Goal: Information Seeking & Learning: Learn about a topic

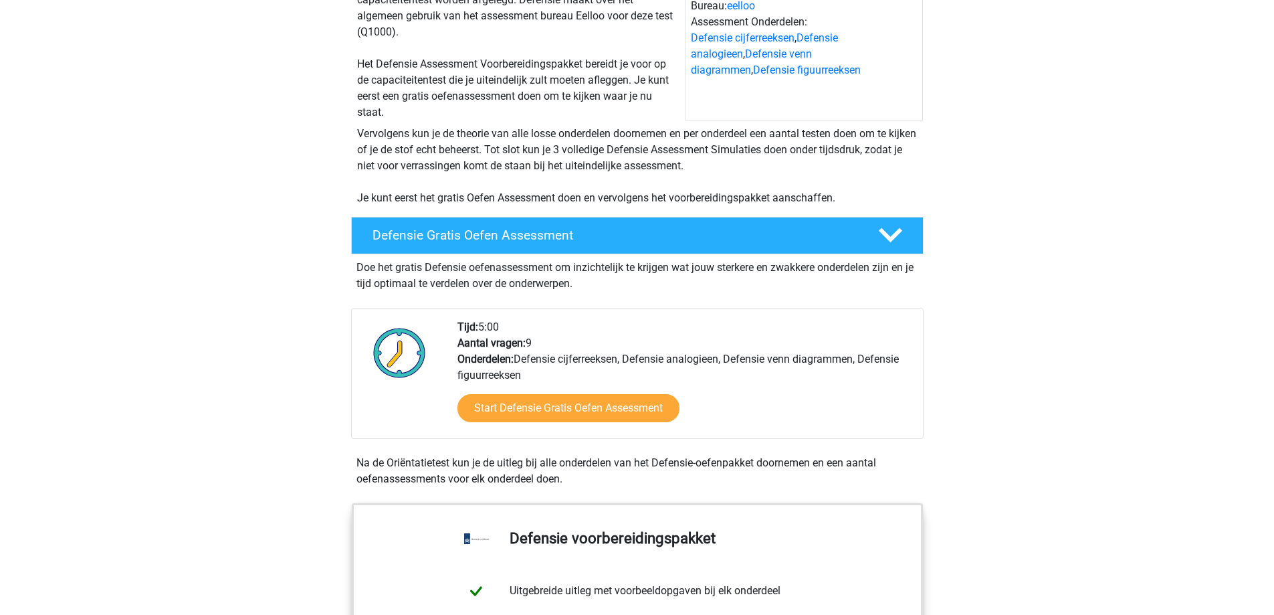
scroll to position [201, 0]
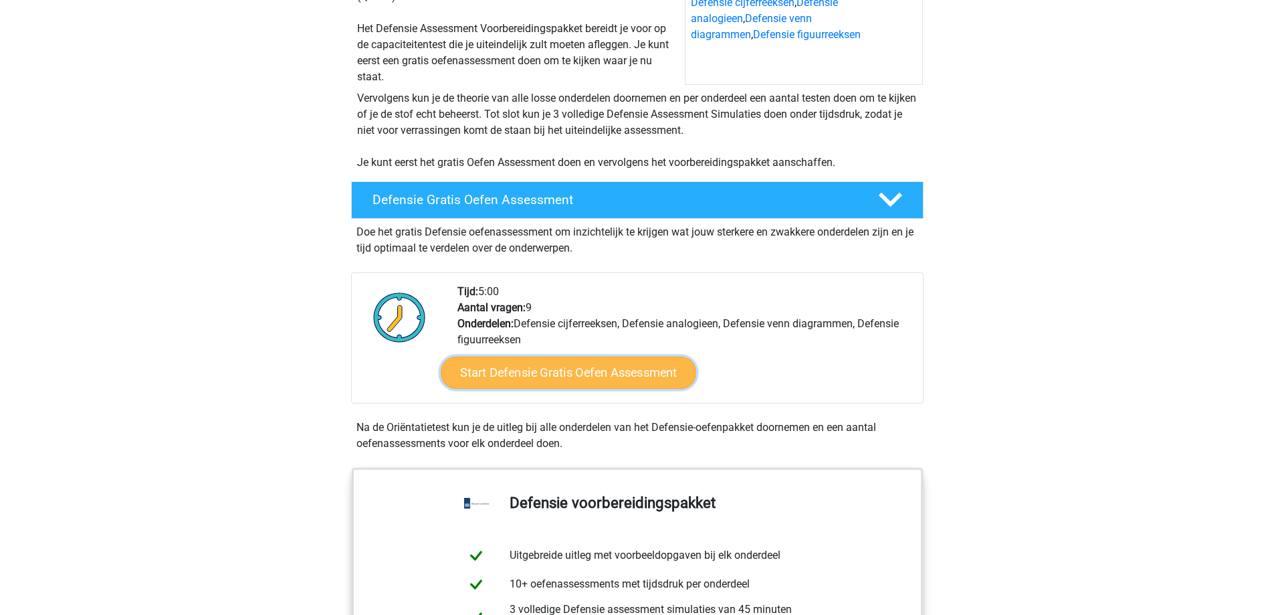
click at [657, 380] on link "Start Defensie Gratis Oefen Assessment" at bounding box center [569, 373] width 256 height 32
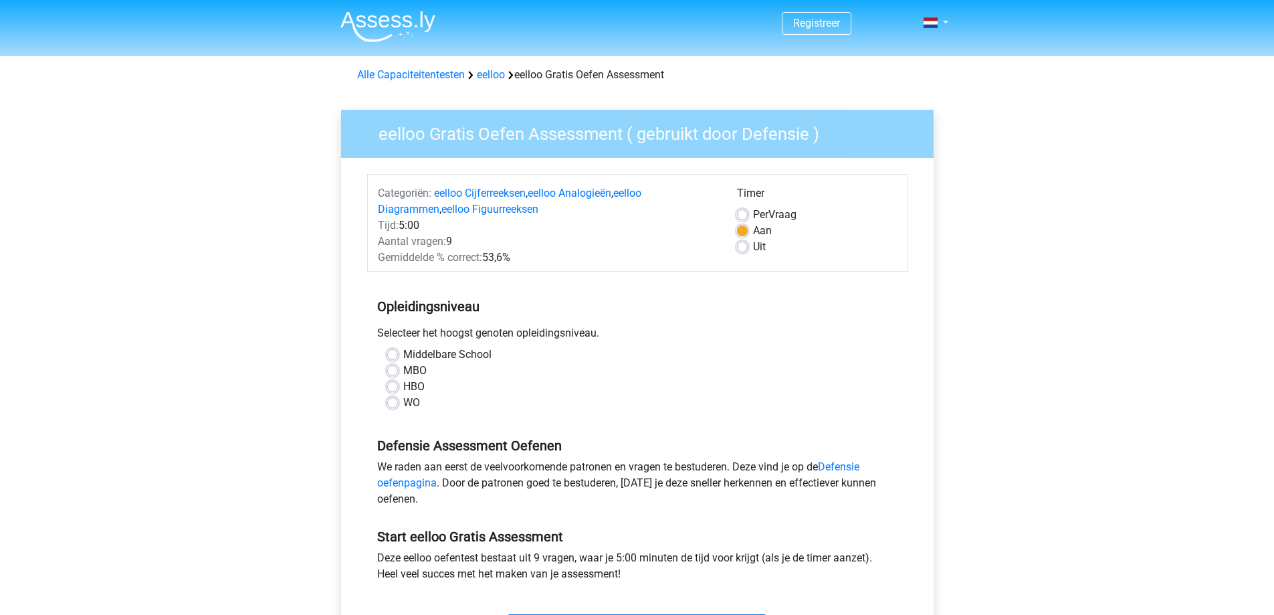
click at [420, 373] on label "MBO" at bounding box center [414, 371] width 23 height 16
click at [398, 373] on input "MBO" at bounding box center [392, 369] width 11 height 13
radio input "true"
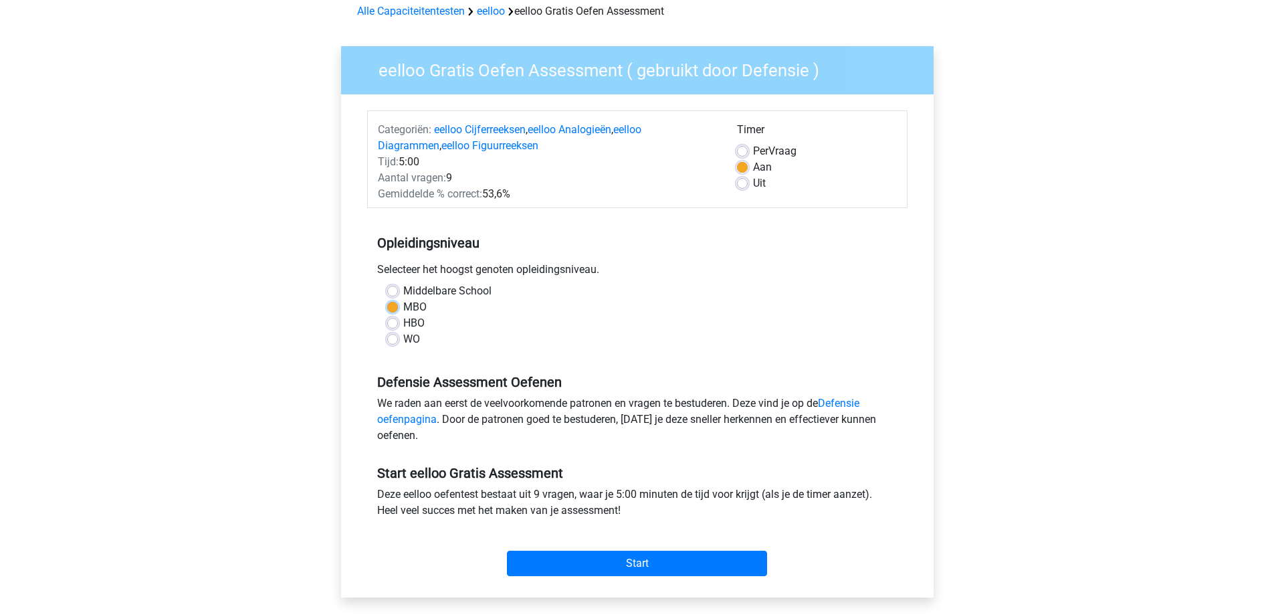
scroll to position [67, 0]
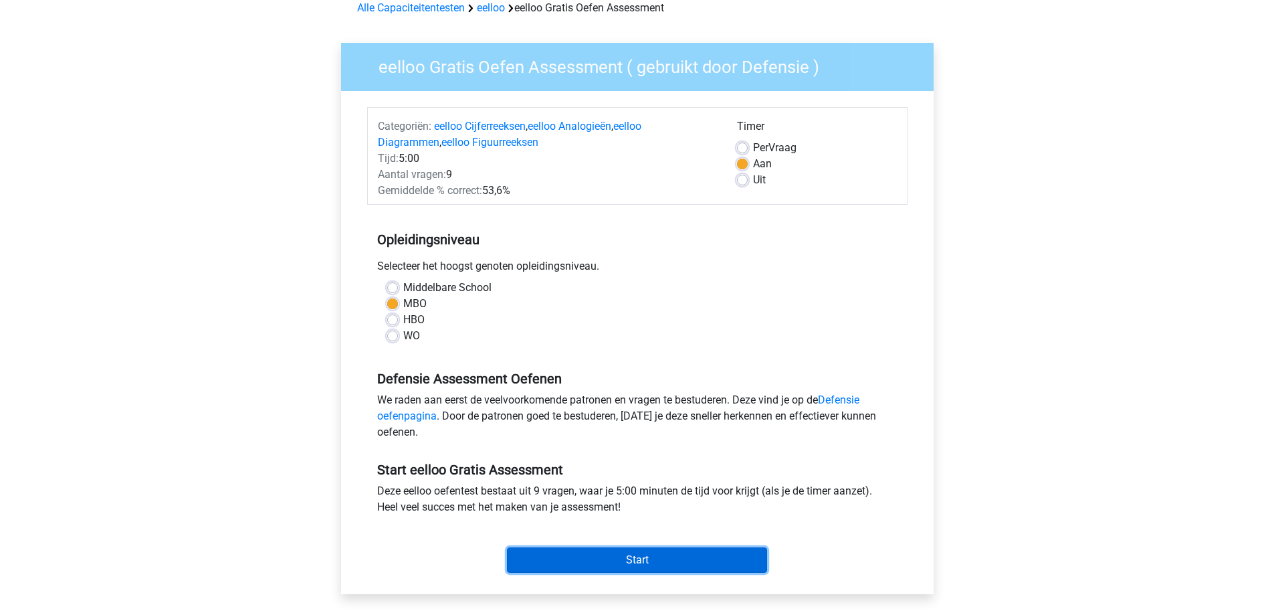
click at [664, 569] on input "Start" at bounding box center [637, 559] width 260 height 25
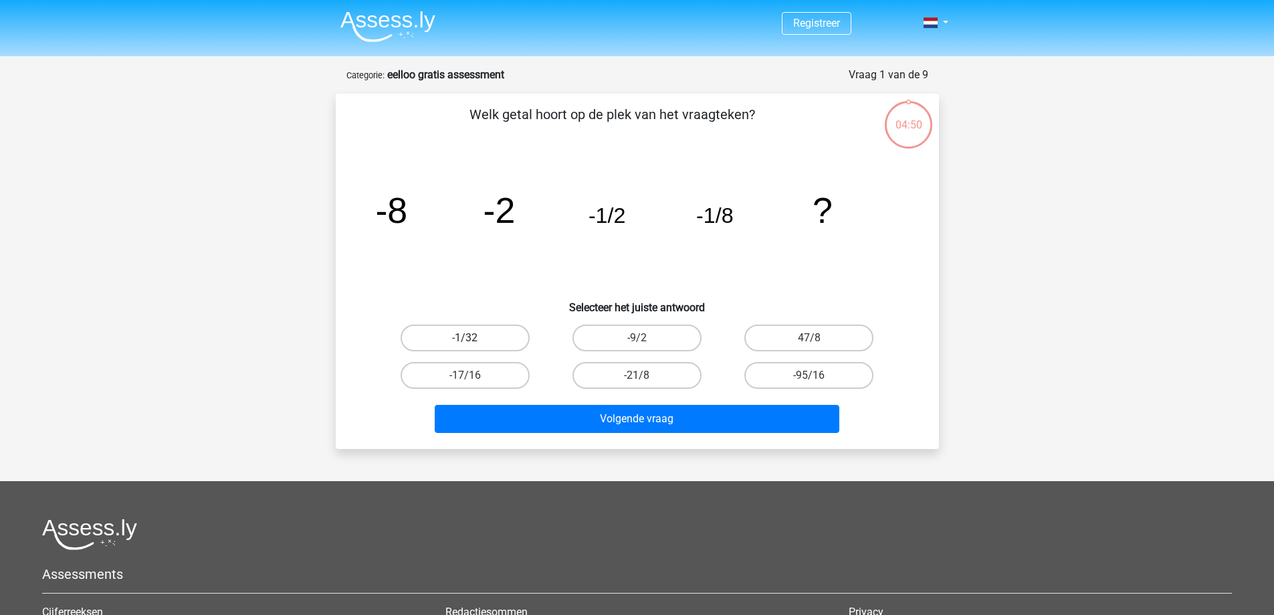
click at [461, 336] on label "-1/32" at bounding box center [465, 337] width 129 height 27
click at [465, 338] on input "-1/32" at bounding box center [469, 342] width 9 height 9
radio input "true"
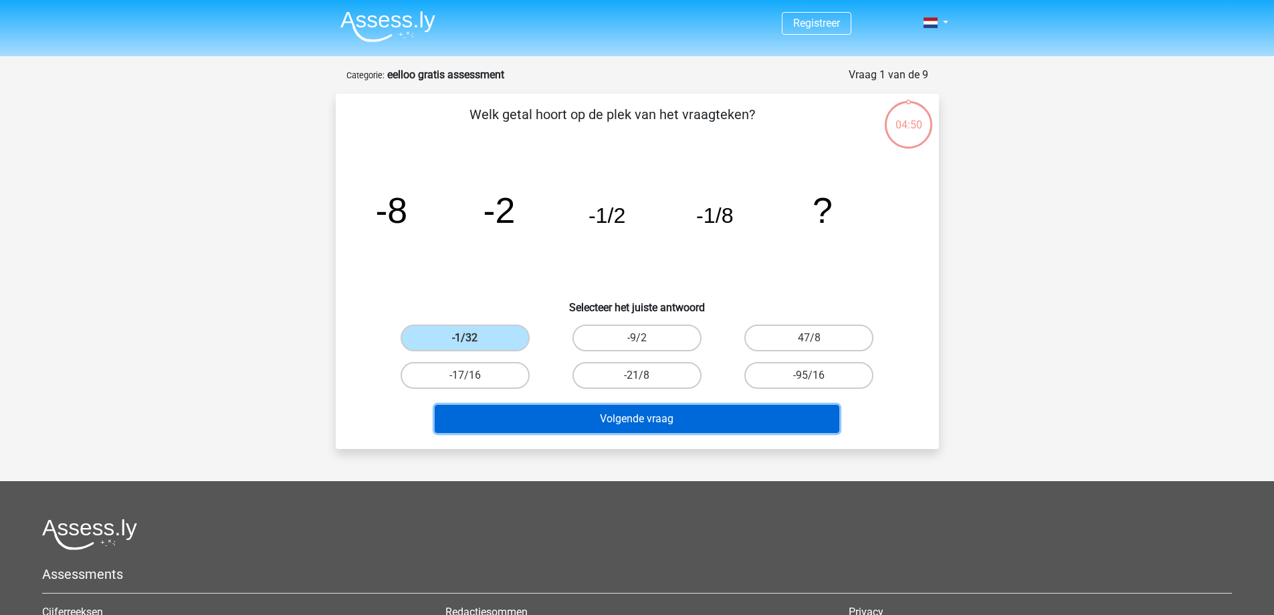
click at [744, 429] on button "Volgende vraag" at bounding box center [637, 419] width 405 height 28
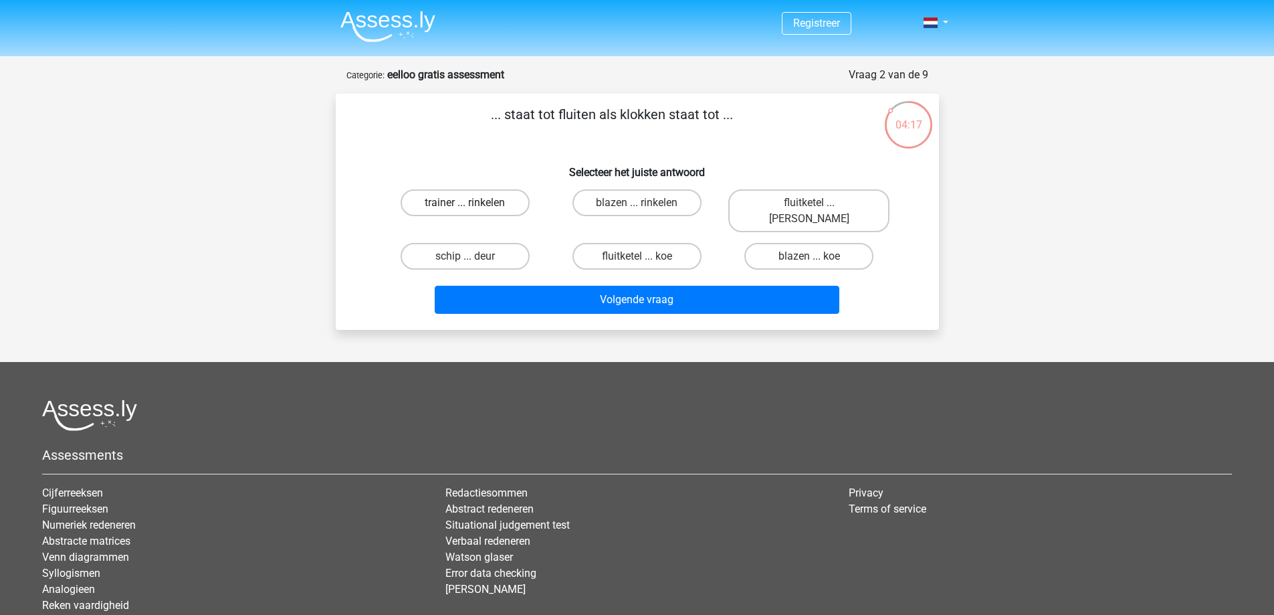
click at [427, 199] on label "trainer ... rinkelen" at bounding box center [465, 202] width 129 height 27
click at [465, 203] on input "trainer ... rinkelen" at bounding box center [469, 207] width 9 height 9
radio input "true"
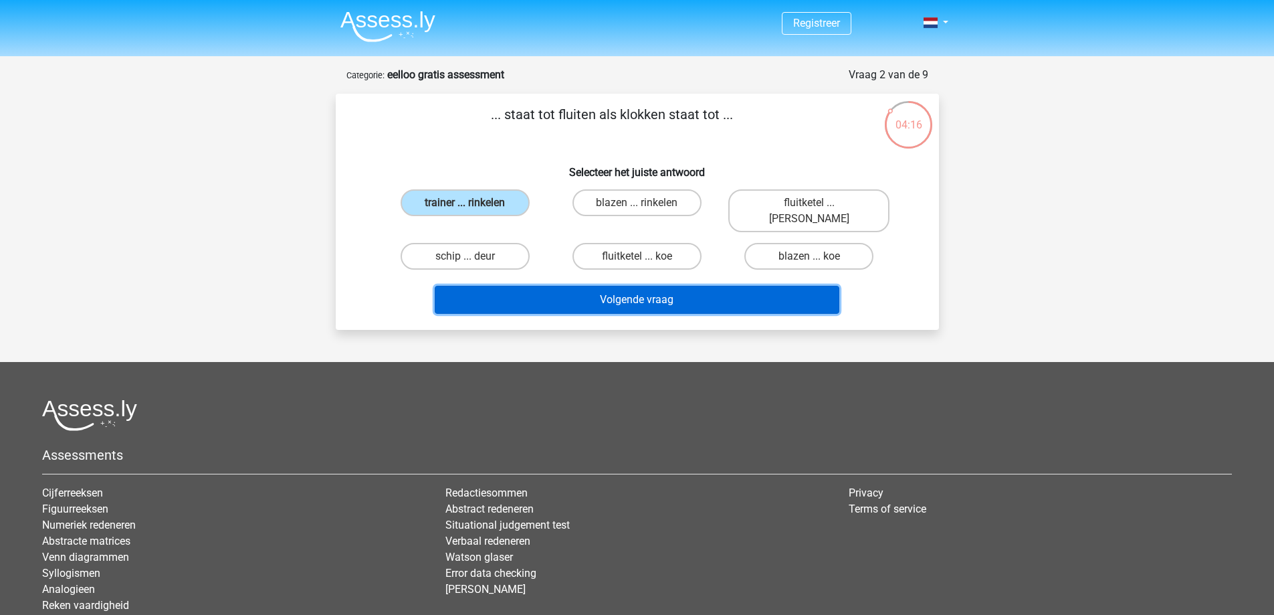
click at [701, 298] on button "Volgende vraag" at bounding box center [637, 300] width 405 height 28
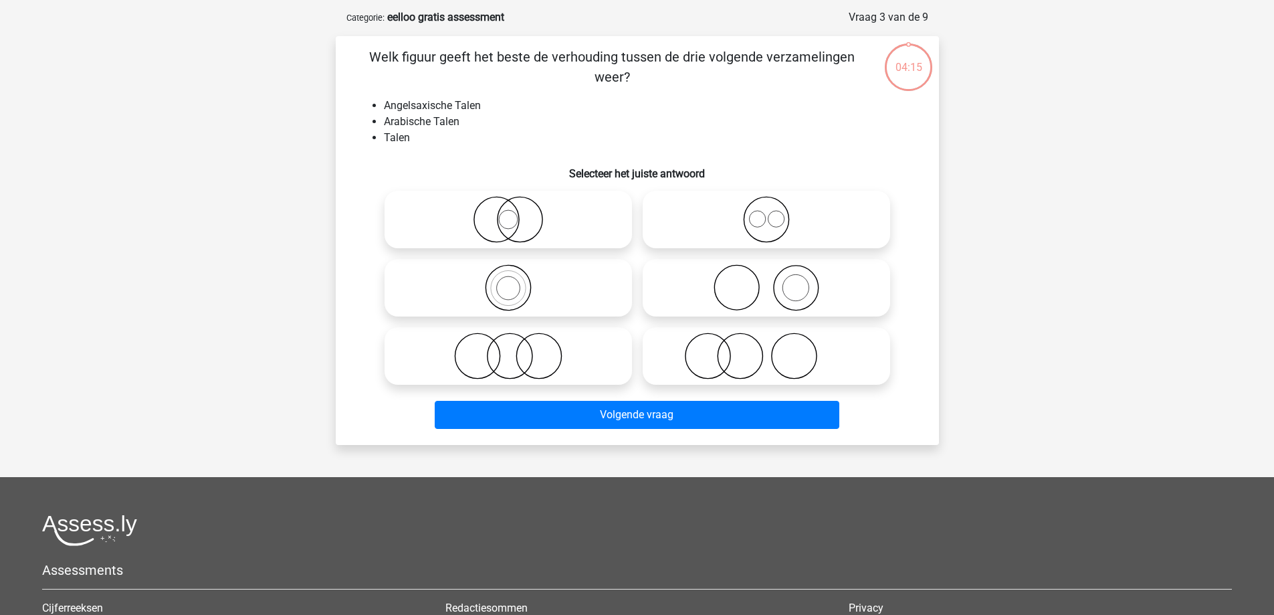
scroll to position [67, 0]
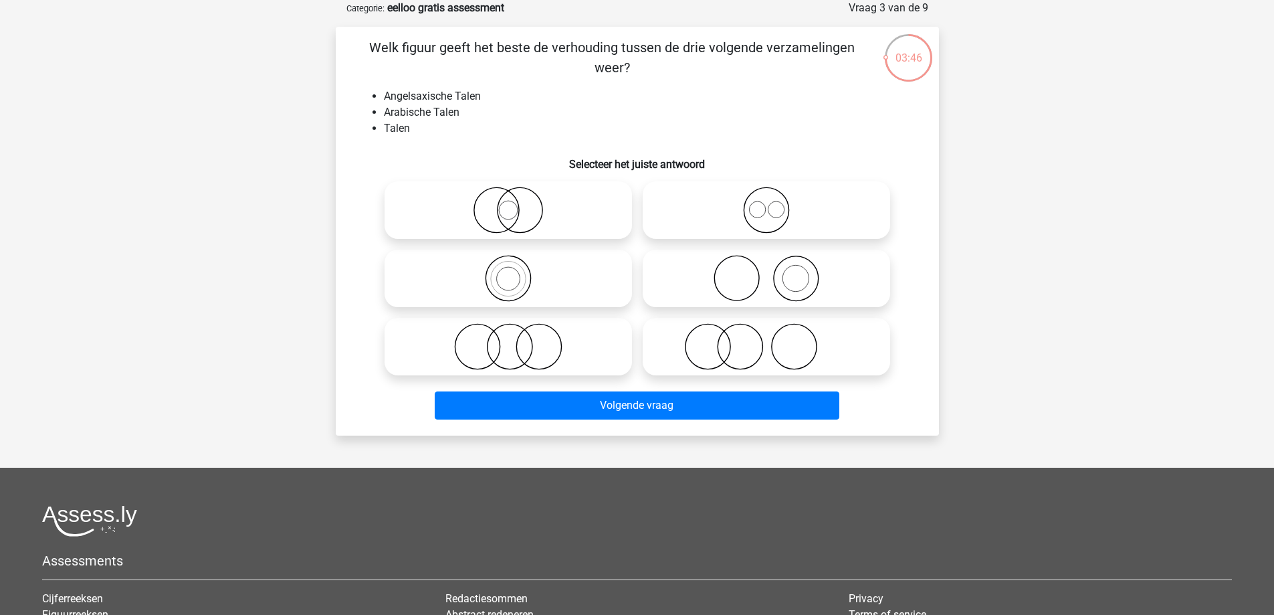
click at [570, 348] on icon at bounding box center [508, 346] width 237 height 47
click at [517, 340] on input "radio" at bounding box center [512, 335] width 9 height 9
radio input "true"
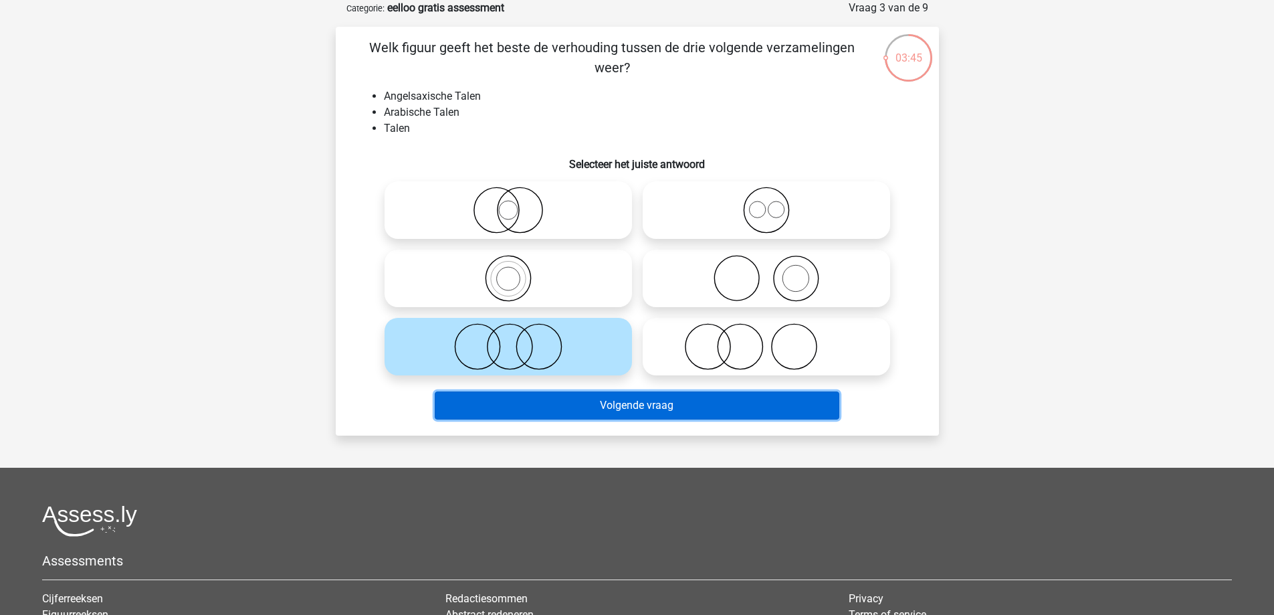
click at [659, 410] on button "Volgende vraag" at bounding box center [637, 405] width 405 height 28
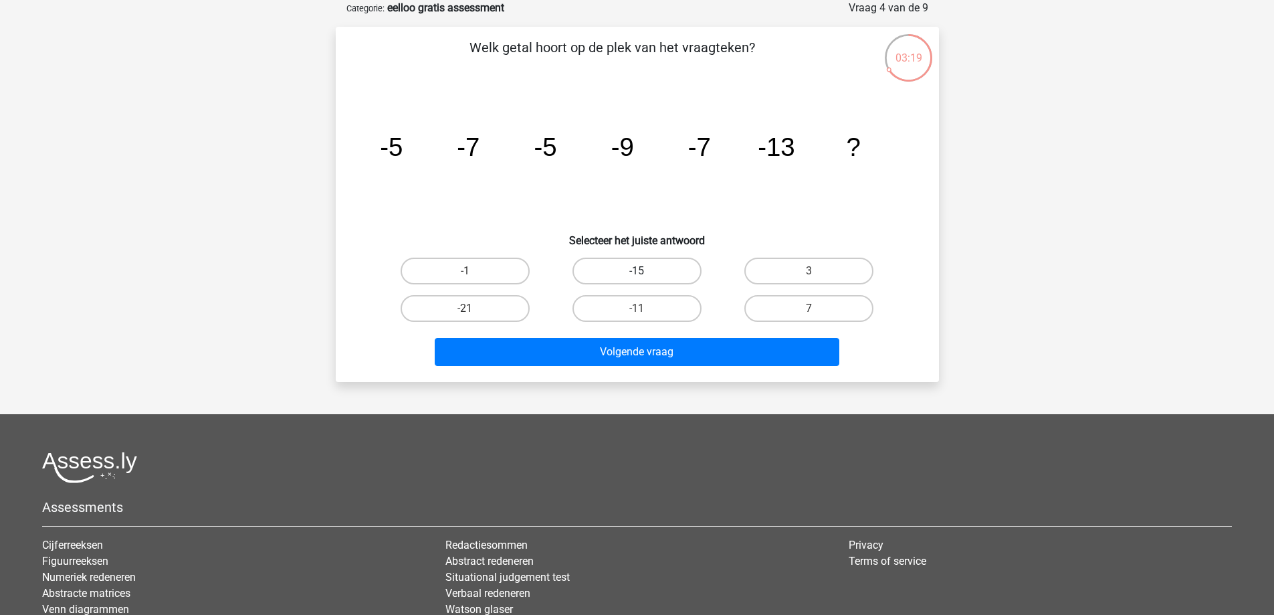
click at [661, 270] on label "-15" at bounding box center [637, 271] width 129 height 27
click at [646, 271] on input "-15" at bounding box center [641, 275] width 9 height 9
radio input "true"
click at [658, 296] on label "-11" at bounding box center [637, 308] width 129 height 27
click at [646, 308] on input "-11" at bounding box center [641, 312] width 9 height 9
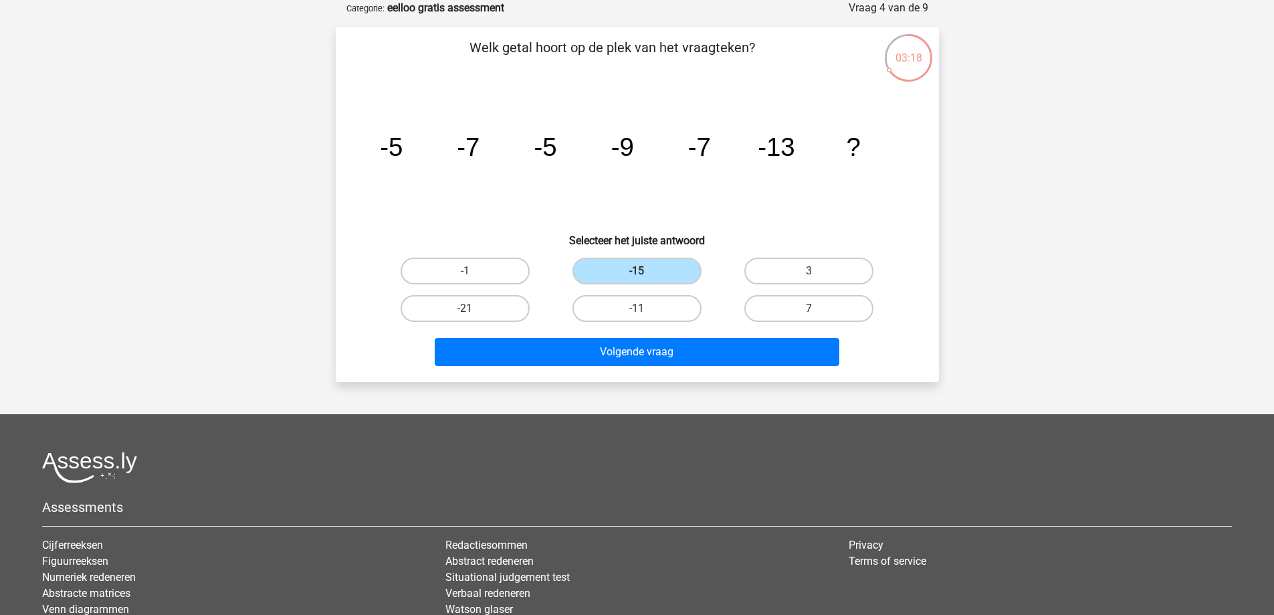
radio input "true"
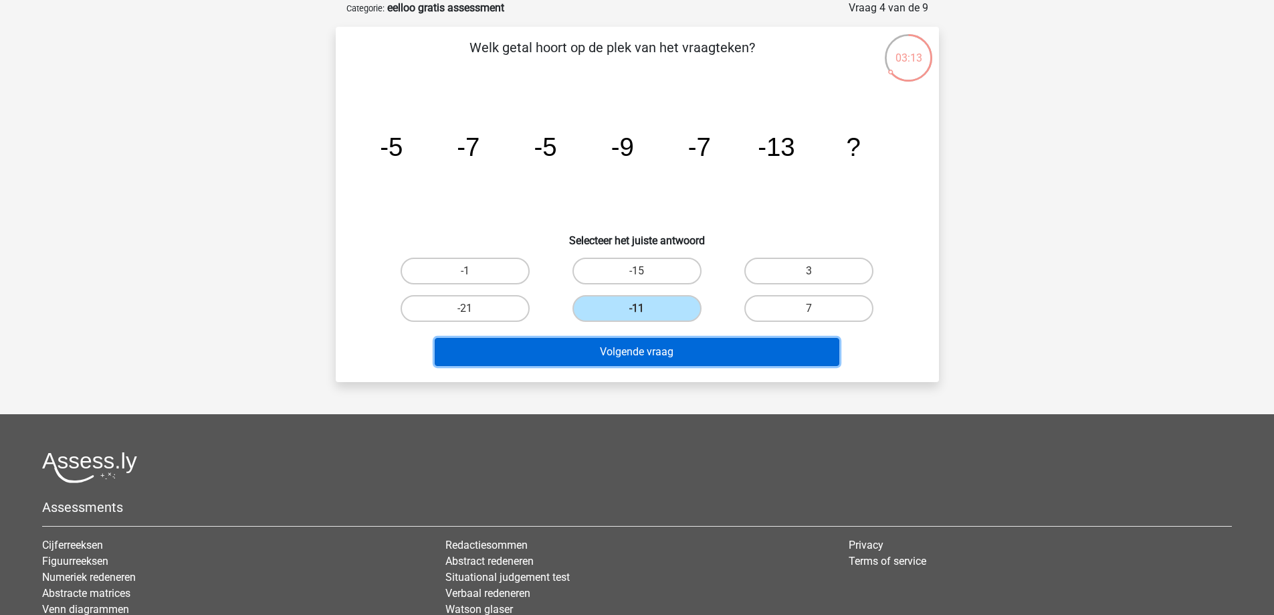
click at [653, 362] on button "Volgende vraag" at bounding box center [637, 352] width 405 height 28
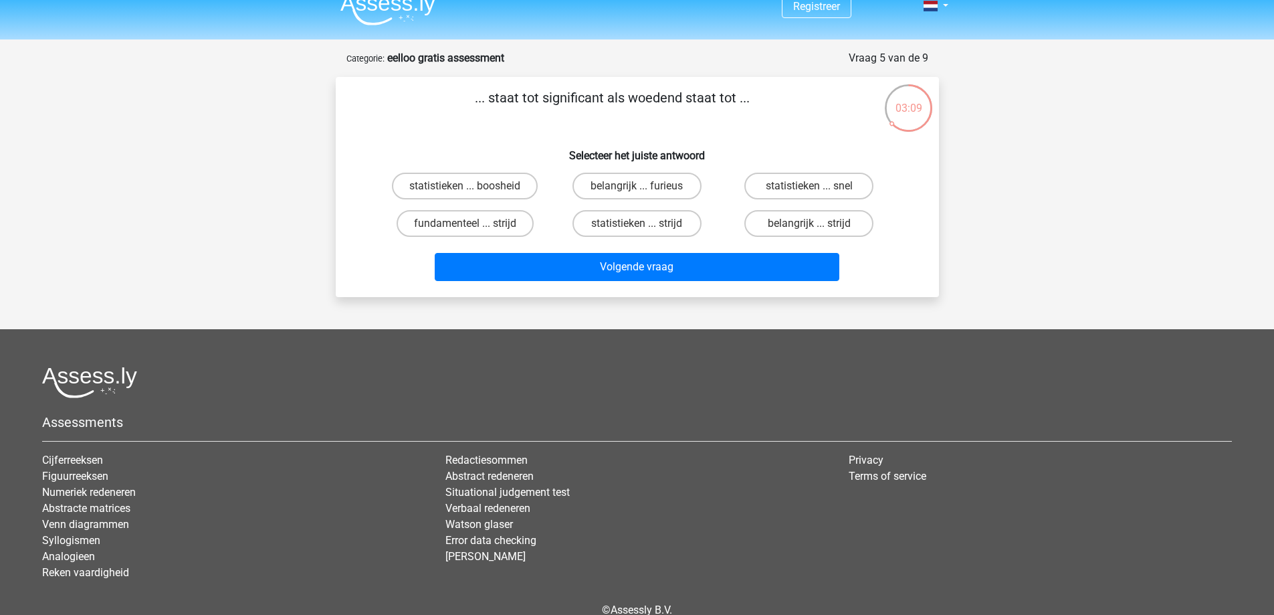
scroll to position [0, 0]
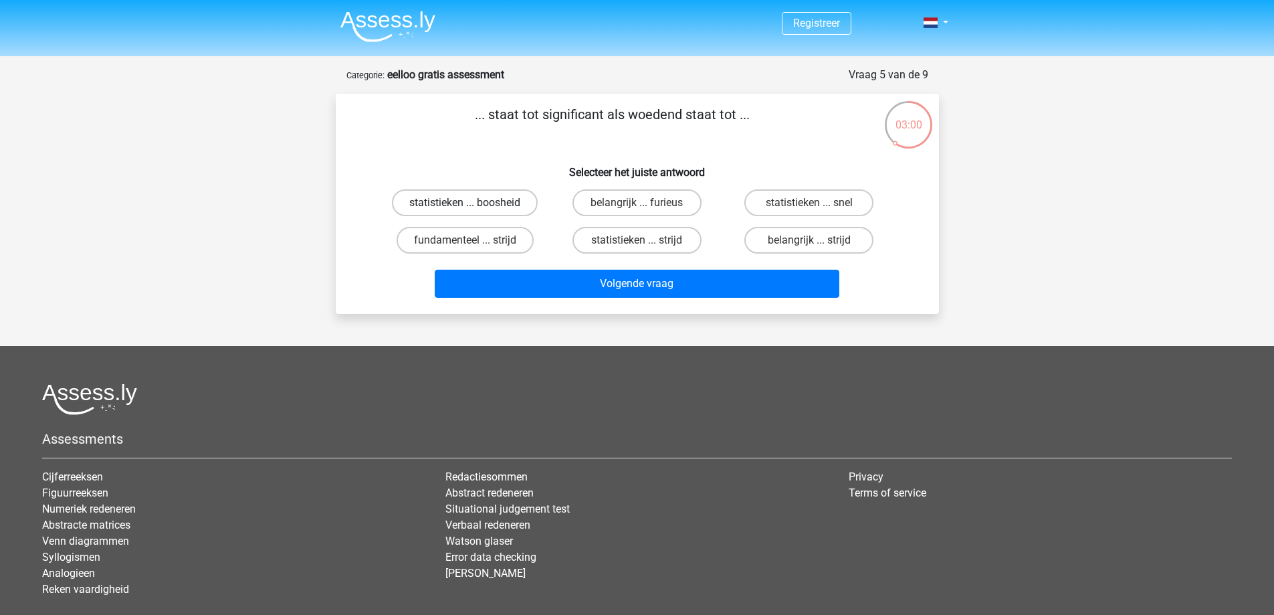
click at [424, 205] on label "statistieken ... boosheid" at bounding box center [465, 202] width 146 height 27
click at [465, 205] on input "statistieken ... boosheid" at bounding box center [469, 207] width 9 height 9
radio input "true"
click at [543, 266] on div "... staat tot significant als woedend staat tot ... Selecteer het juiste antwoo…" at bounding box center [637, 203] width 593 height 199
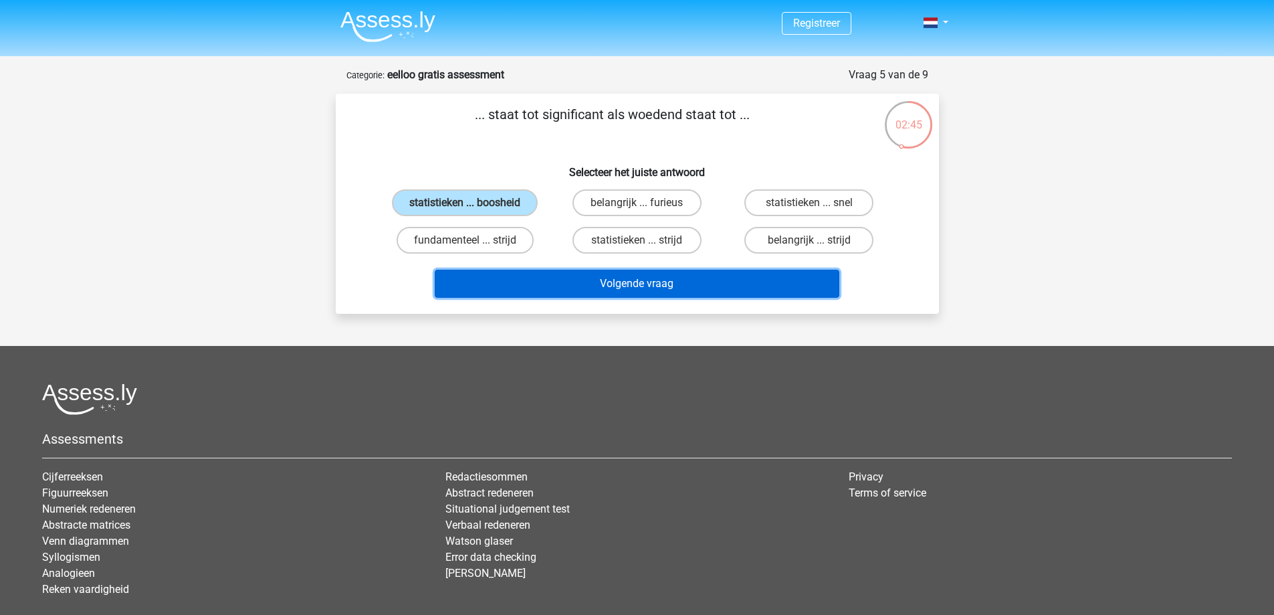
click at [549, 280] on button "Volgende vraag" at bounding box center [637, 284] width 405 height 28
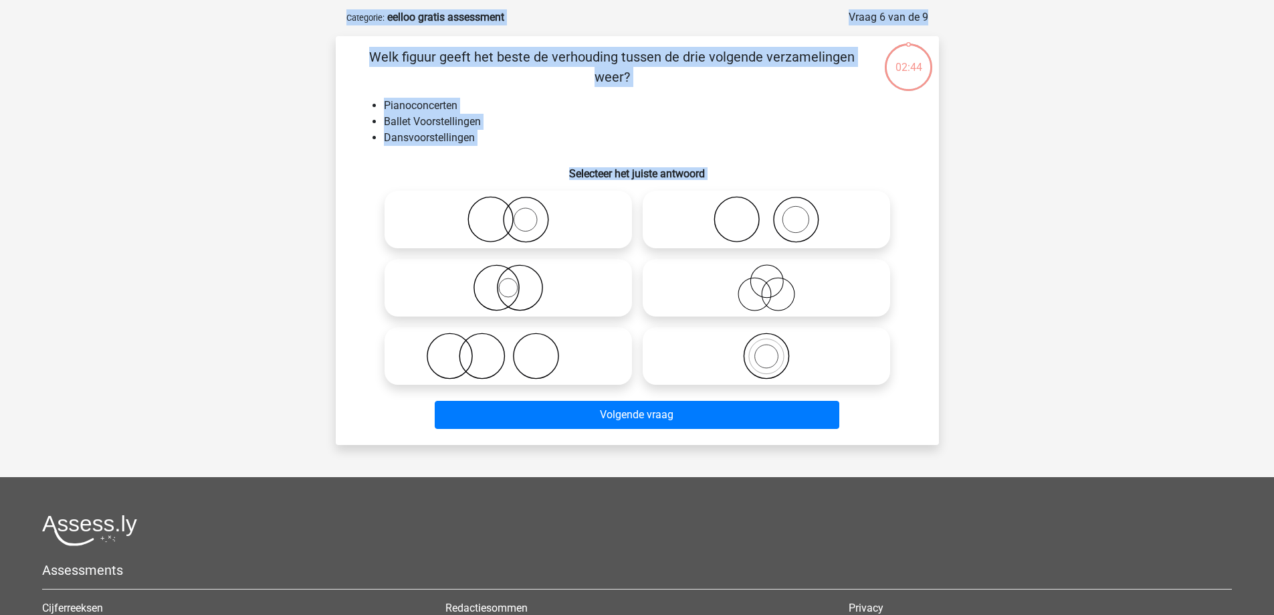
scroll to position [67, 0]
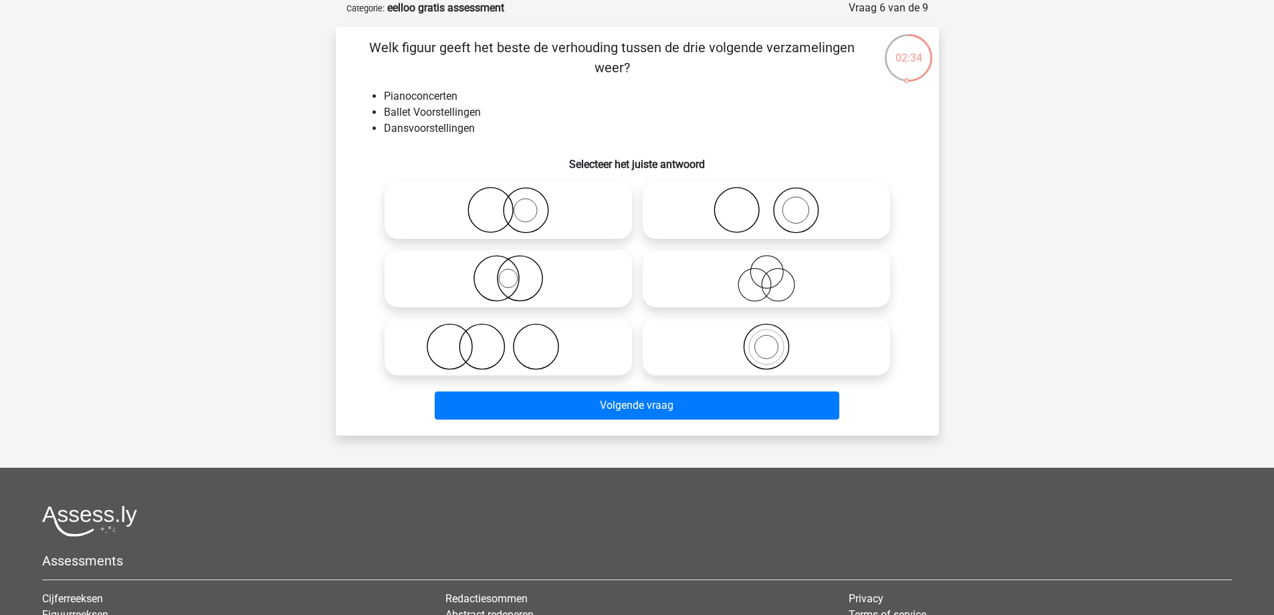
click at [534, 281] on icon at bounding box center [508, 278] width 237 height 47
click at [517, 272] on input "radio" at bounding box center [512, 267] width 9 height 9
radio input "true"
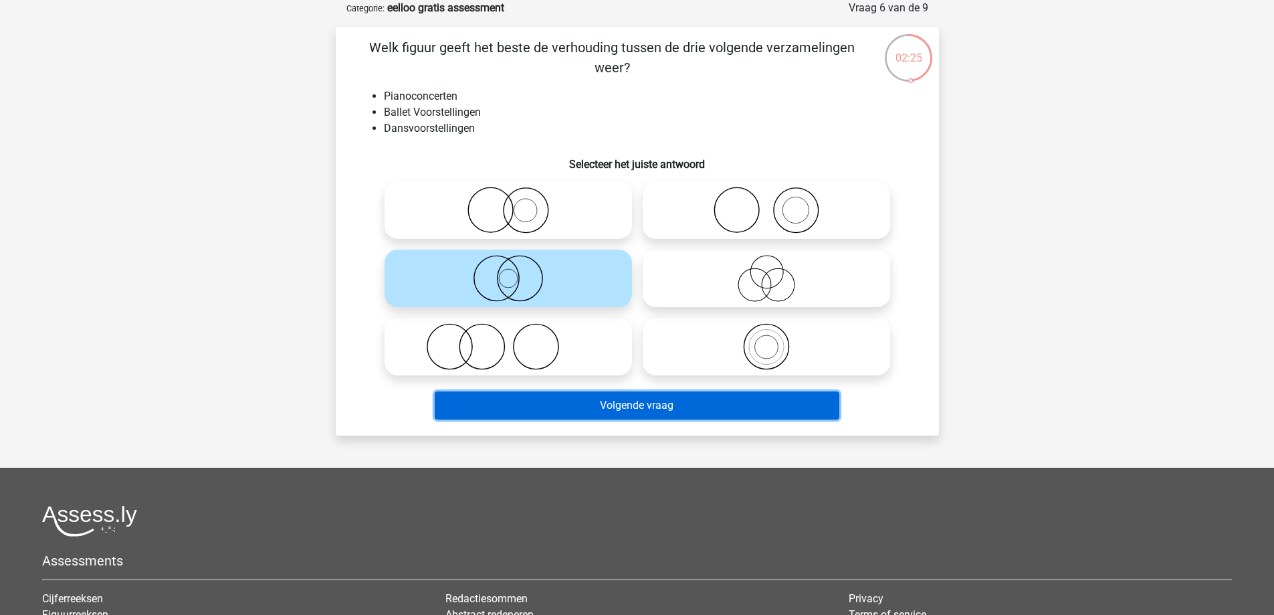
click at [648, 406] on button "Volgende vraag" at bounding box center [637, 405] width 405 height 28
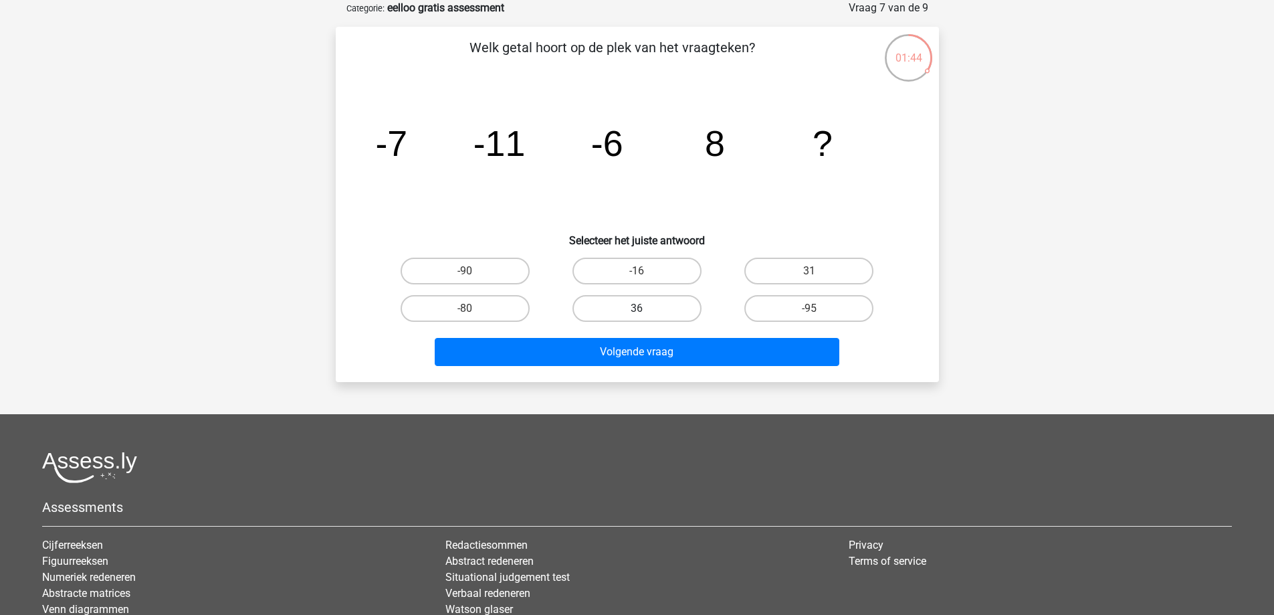
click at [650, 311] on label "36" at bounding box center [637, 308] width 129 height 27
click at [646, 311] on input "36" at bounding box center [641, 312] width 9 height 9
radio input "true"
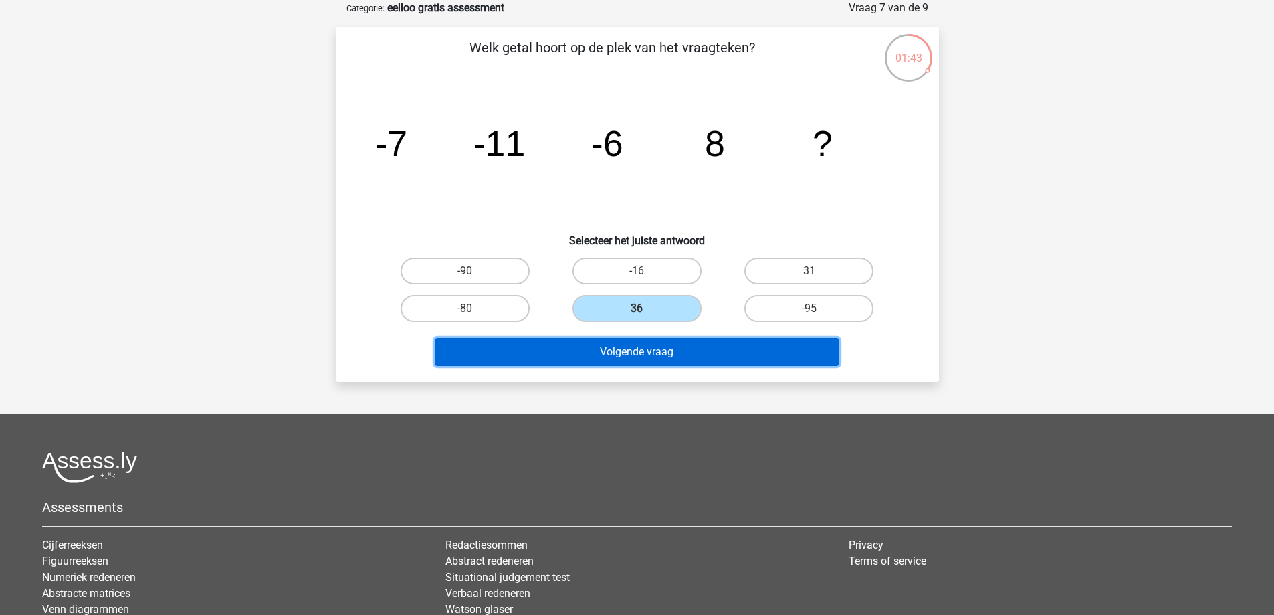
click at [651, 347] on button "Volgende vraag" at bounding box center [637, 352] width 405 height 28
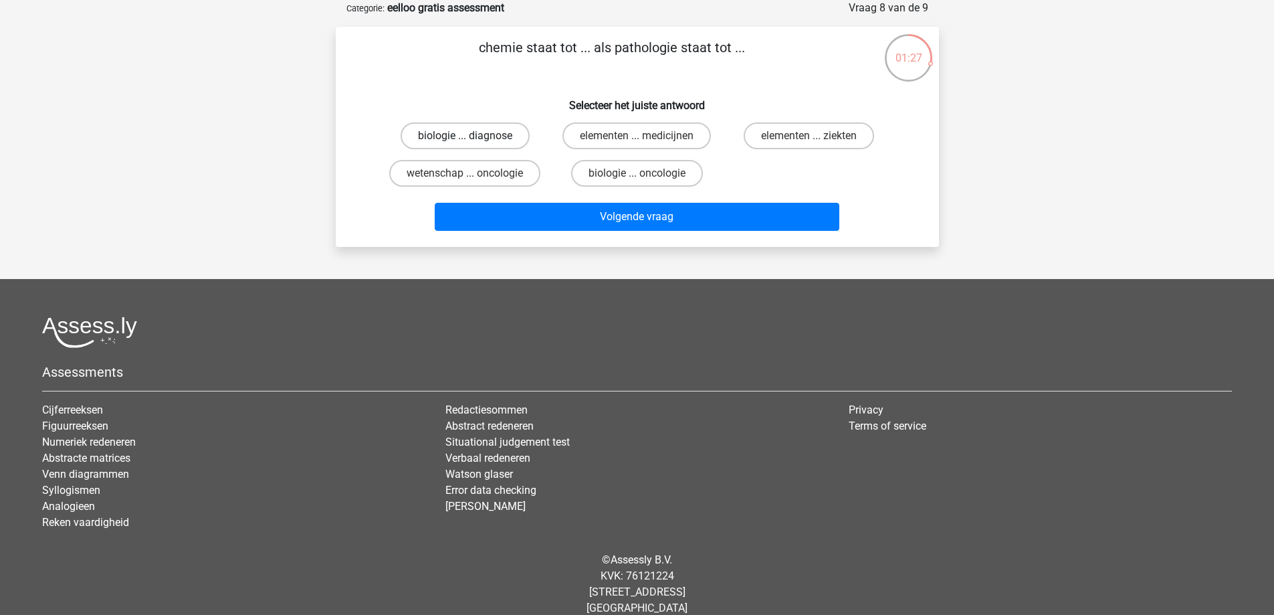
click at [497, 133] on label "biologie ... diagnose" at bounding box center [465, 135] width 129 height 27
click at [474, 136] on input "biologie ... diagnose" at bounding box center [469, 140] width 9 height 9
radio input "true"
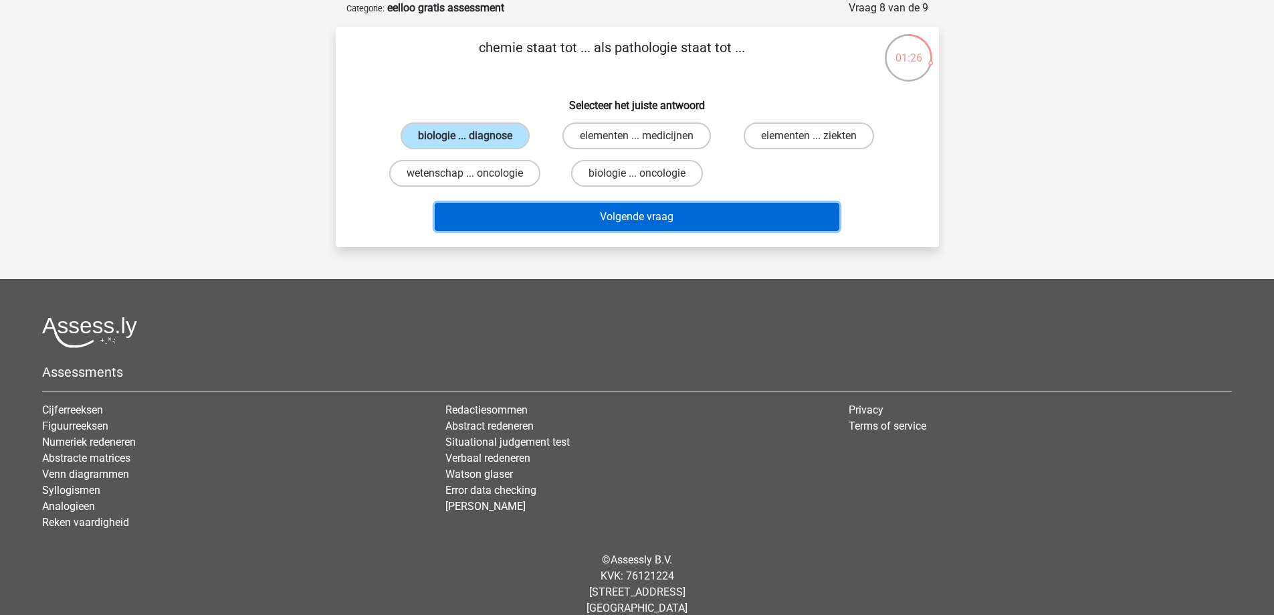
click at [619, 215] on button "Volgende vraag" at bounding box center [637, 217] width 405 height 28
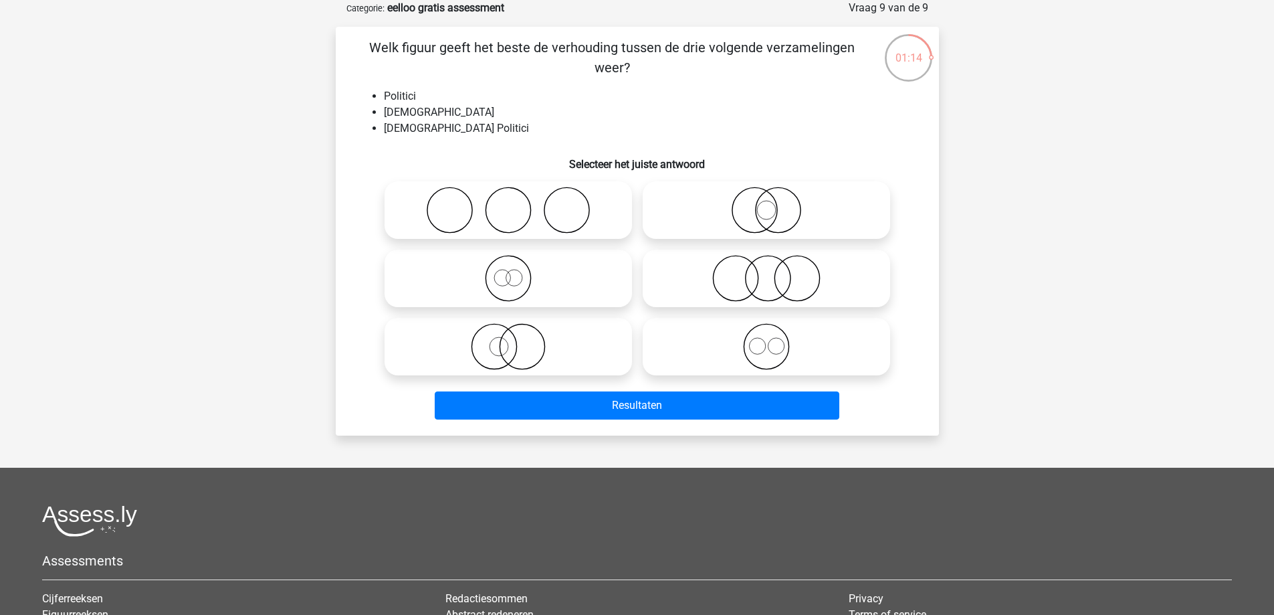
click at [464, 197] on icon at bounding box center [508, 210] width 237 height 47
click at [508, 197] on input "radio" at bounding box center [512, 199] width 9 height 9
radio input "true"
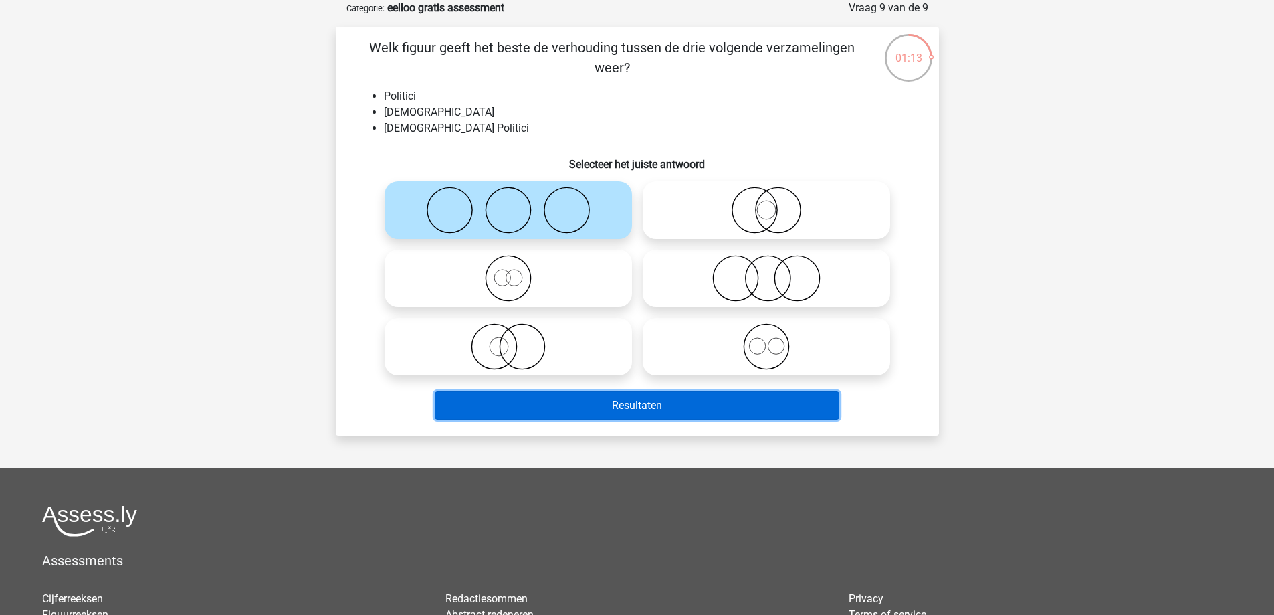
click at [623, 411] on button "Resultaten" at bounding box center [637, 405] width 405 height 28
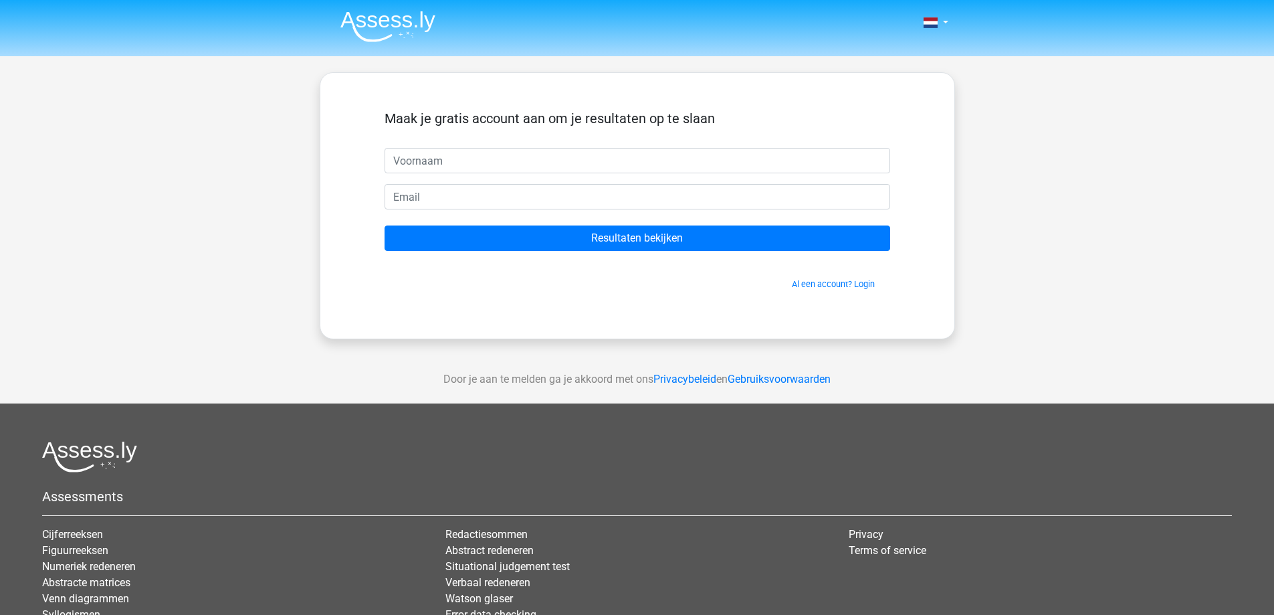
click at [598, 157] on input "text" at bounding box center [638, 160] width 506 height 25
type input "bart"
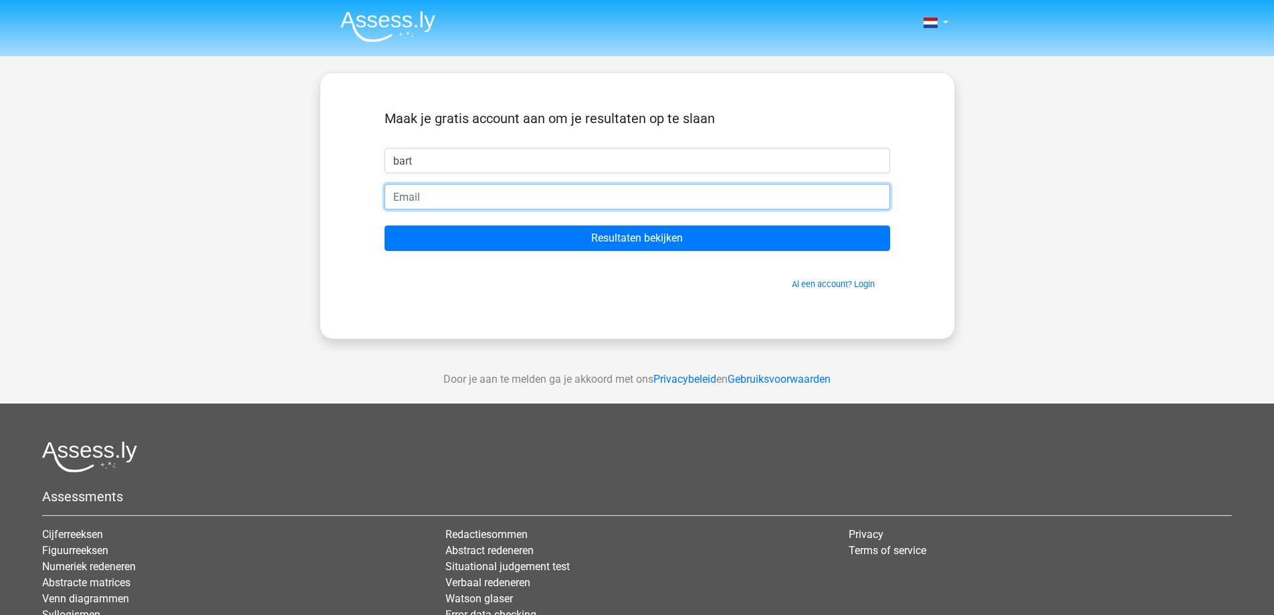
click at [593, 205] on input "email" at bounding box center [638, 196] width 506 height 25
click at [447, 199] on input "peelenbart@gmail.com" at bounding box center [638, 196] width 506 height 25
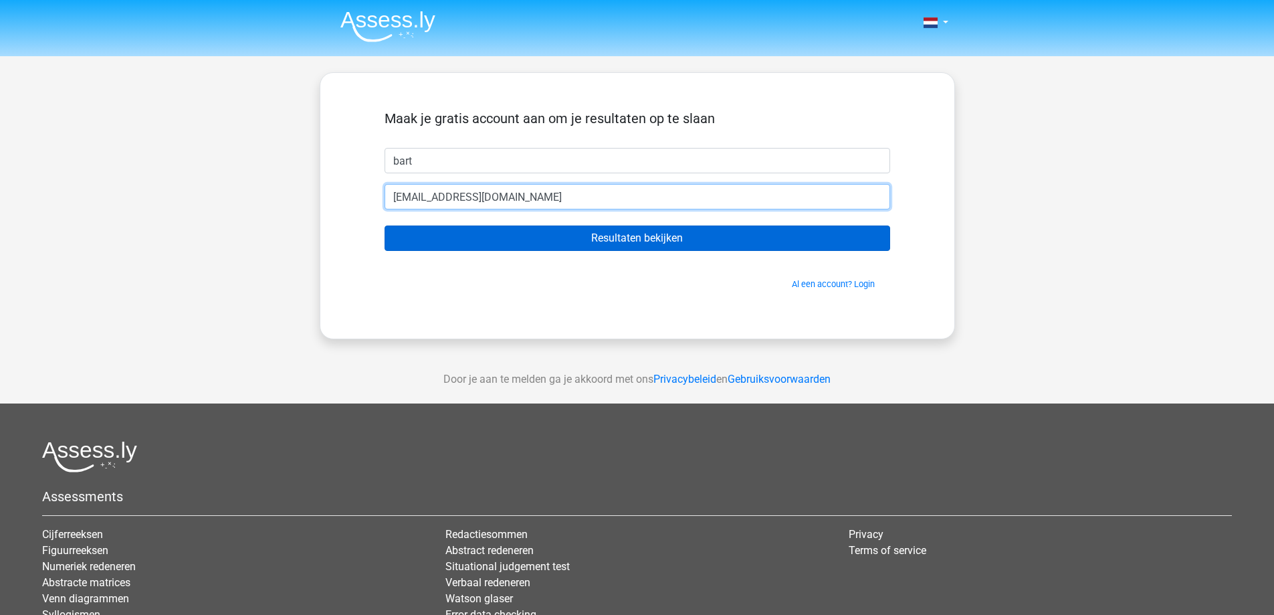
type input "peelenbartje@gmail.com"
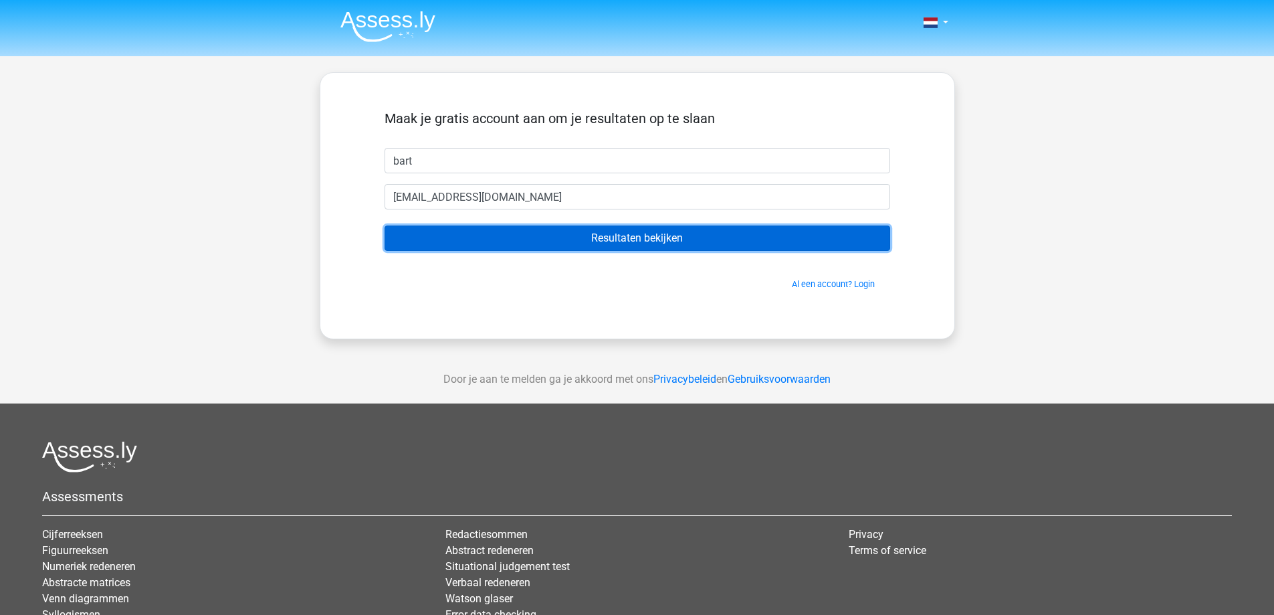
click at [518, 246] on input "Resultaten bekijken" at bounding box center [638, 237] width 506 height 25
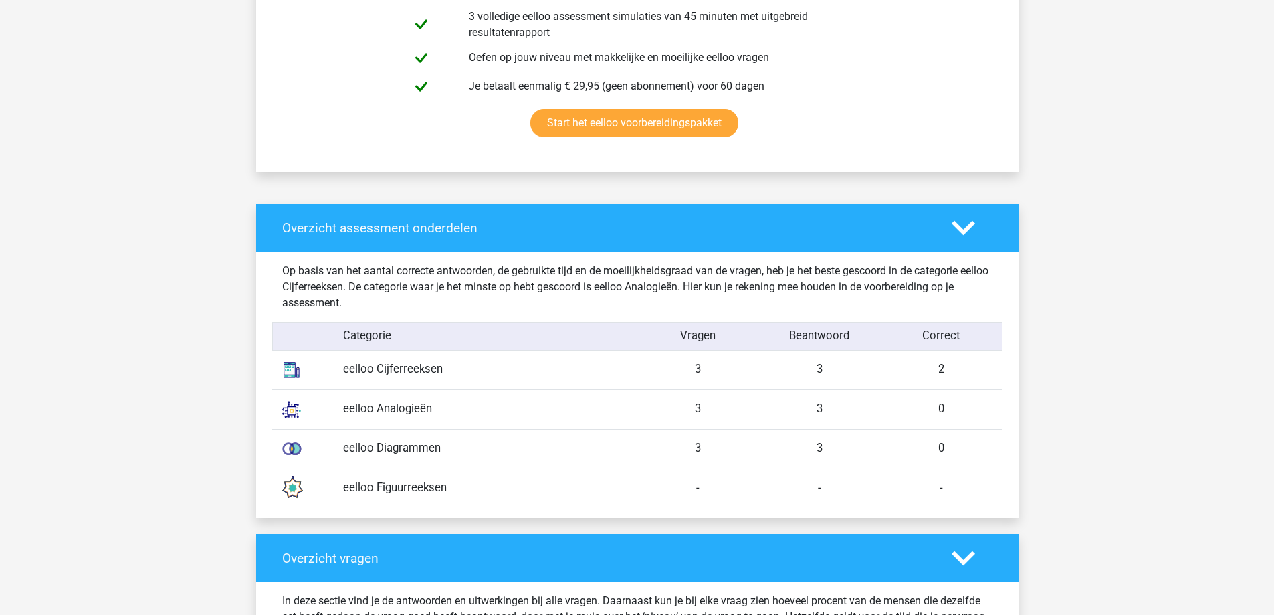
scroll to position [870, 0]
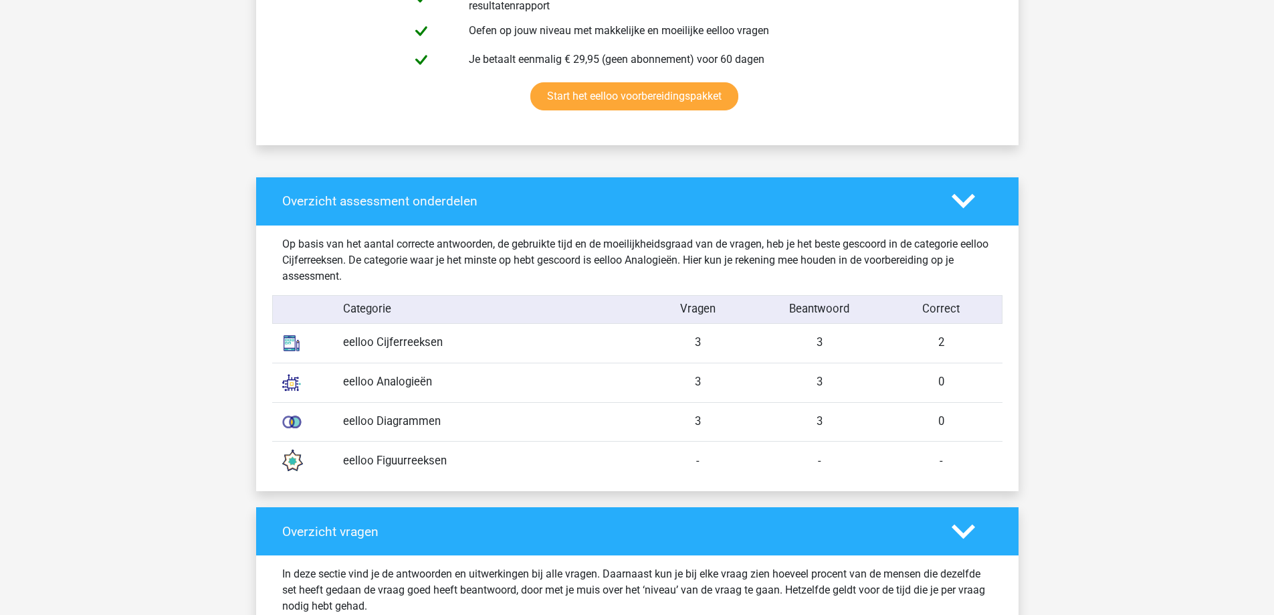
click at [427, 338] on div "eelloo Cijferreeksen" at bounding box center [485, 342] width 304 height 17
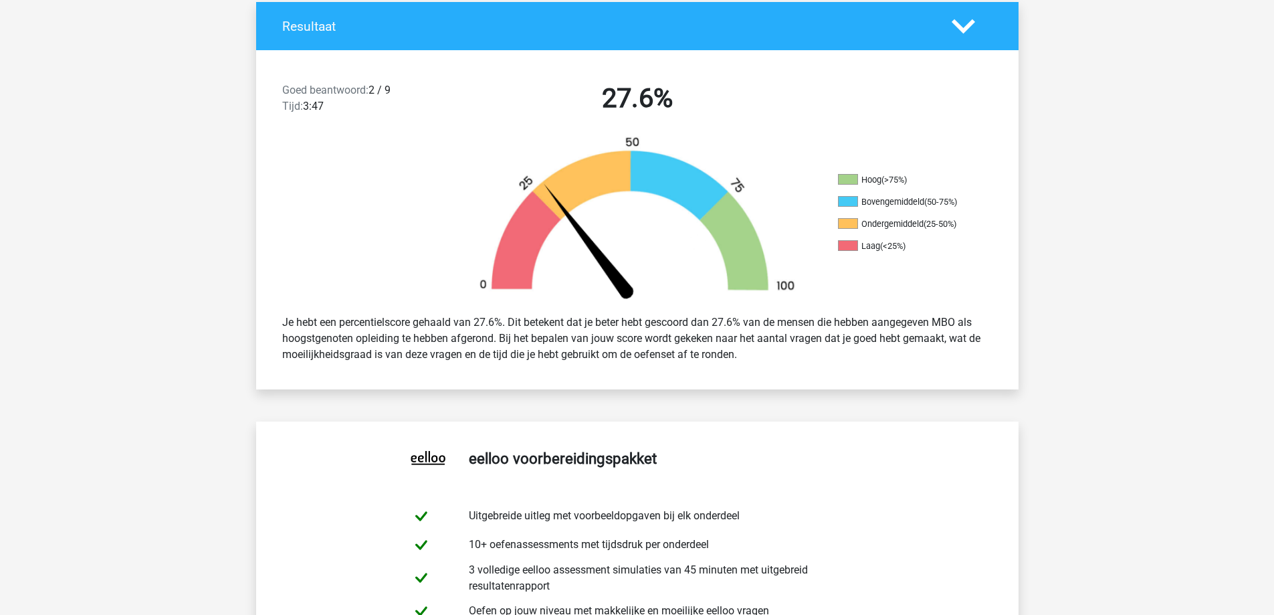
scroll to position [67, 0]
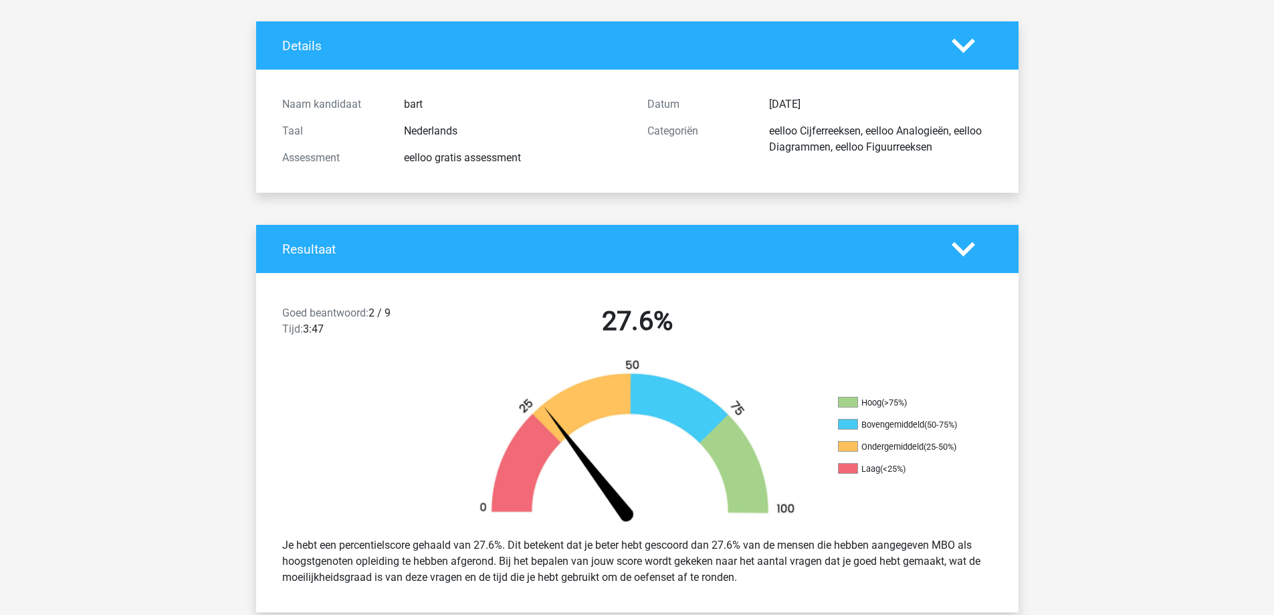
click at [959, 68] on div "Details" at bounding box center [637, 45] width 763 height 48
click at [961, 49] on polygon at bounding box center [963, 45] width 23 height 15
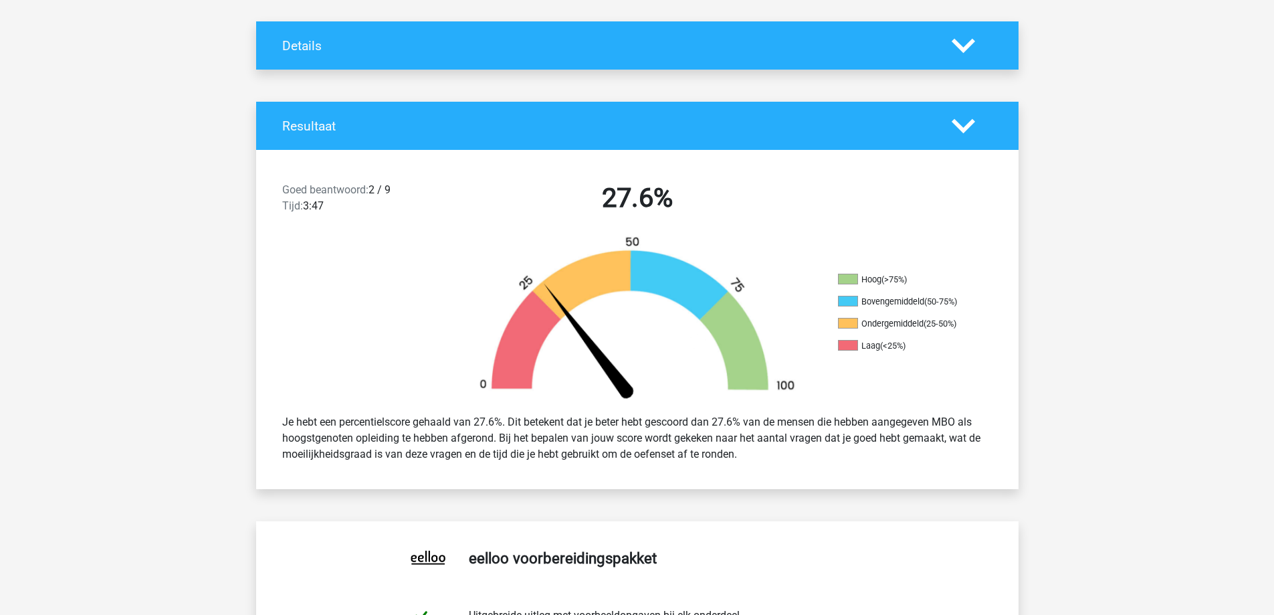
click at [961, 49] on polygon at bounding box center [963, 45] width 23 height 15
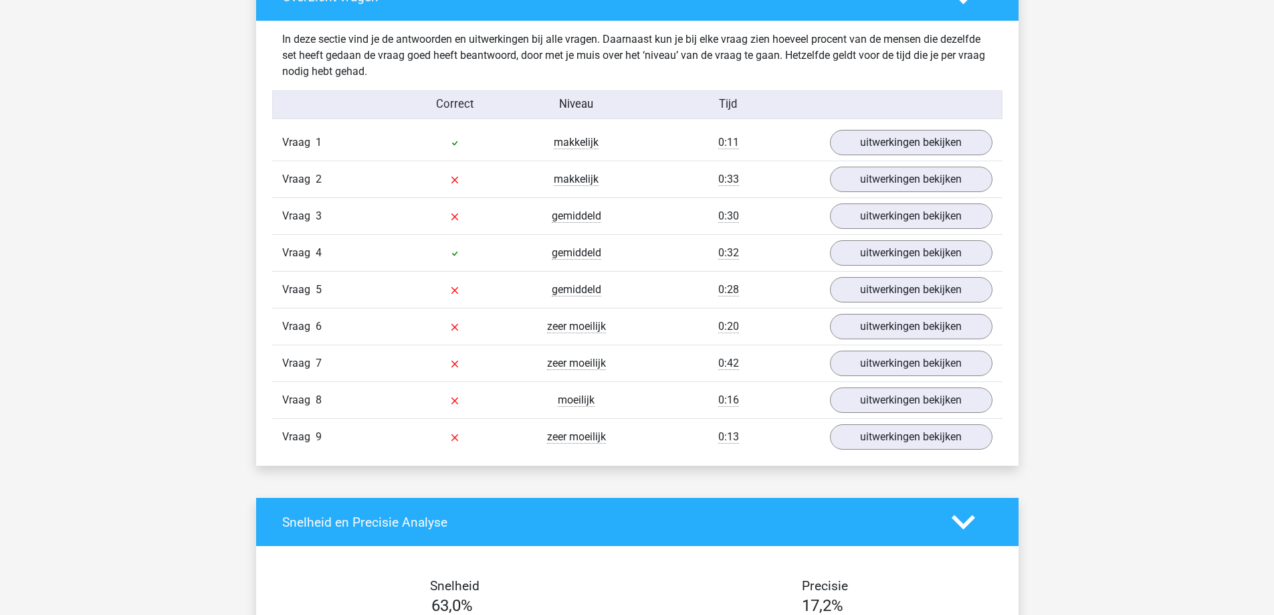
scroll to position [1405, 0]
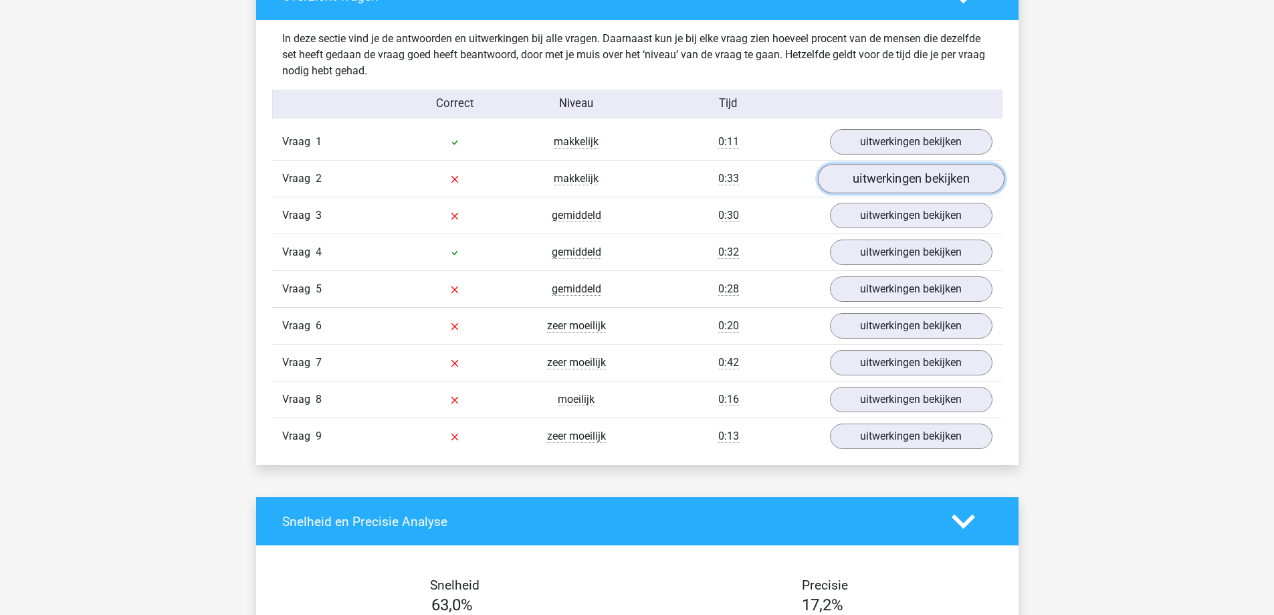
click at [865, 181] on link "uitwerkingen bekijken" at bounding box center [910, 178] width 187 height 29
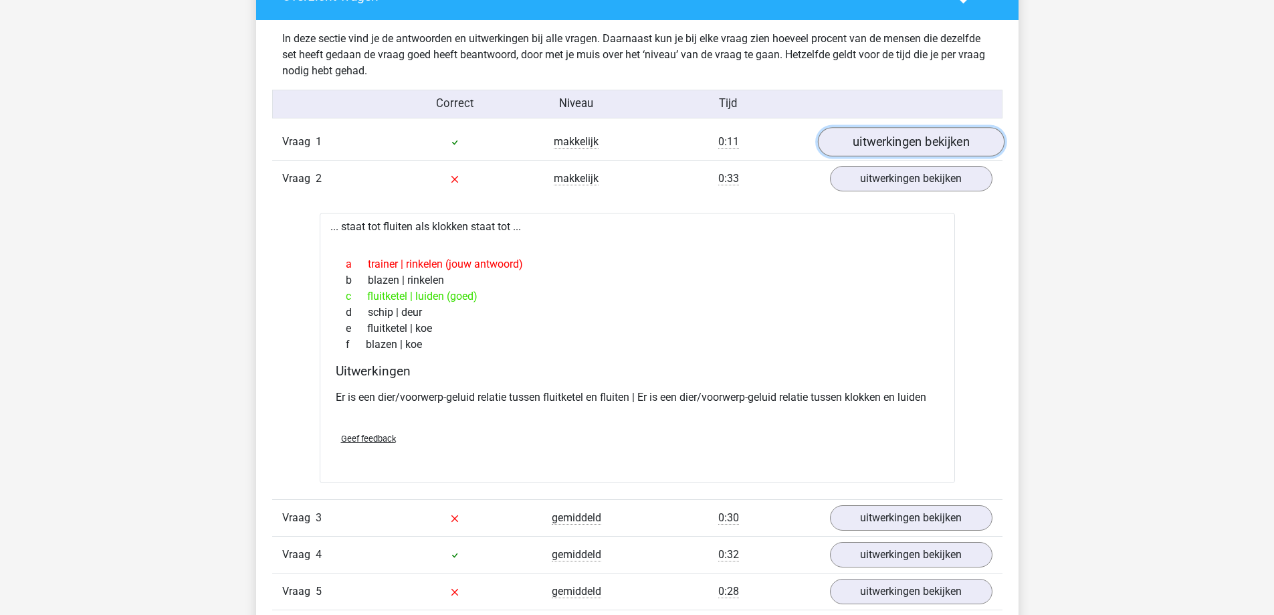
click at [882, 146] on link "uitwerkingen bekijken" at bounding box center [910, 141] width 187 height 29
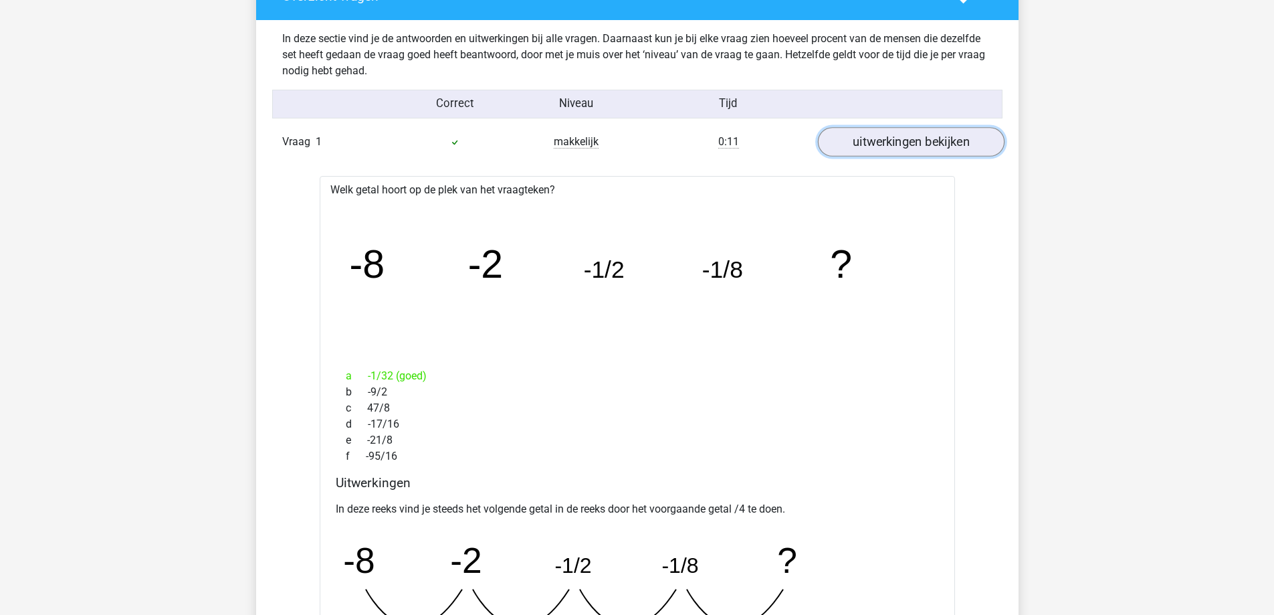
click at [883, 142] on link "uitwerkingen bekijken" at bounding box center [910, 141] width 187 height 29
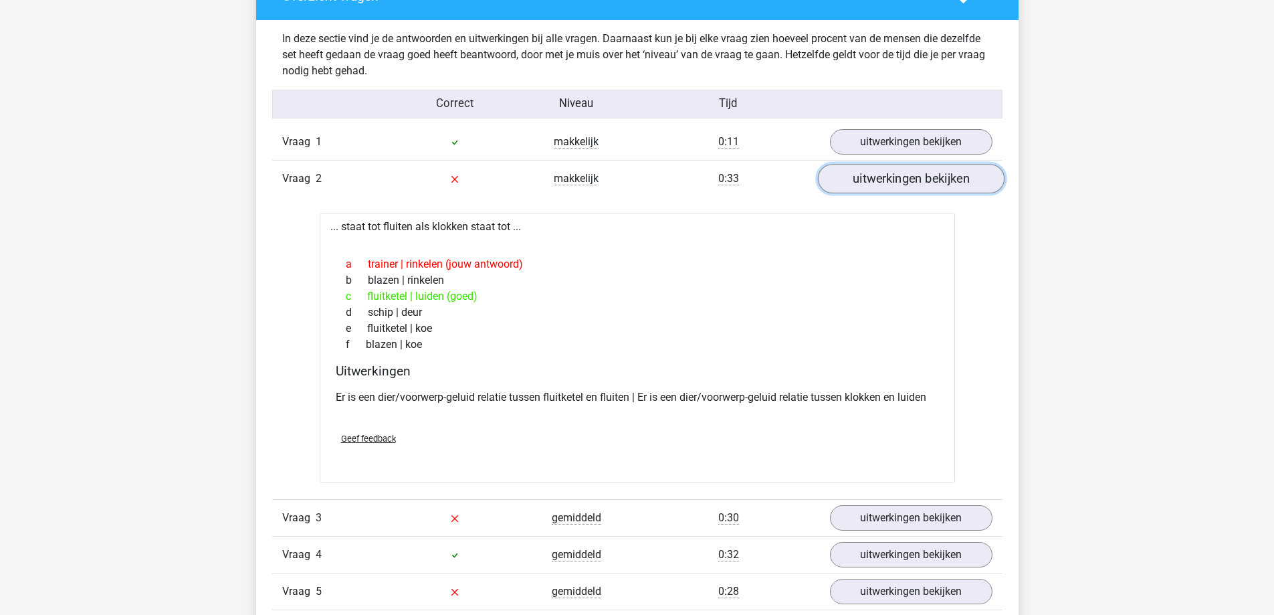
click at [870, 183] on link "uitwerkingen bekijken" at bounding box center [910, 178] width 187 height 29
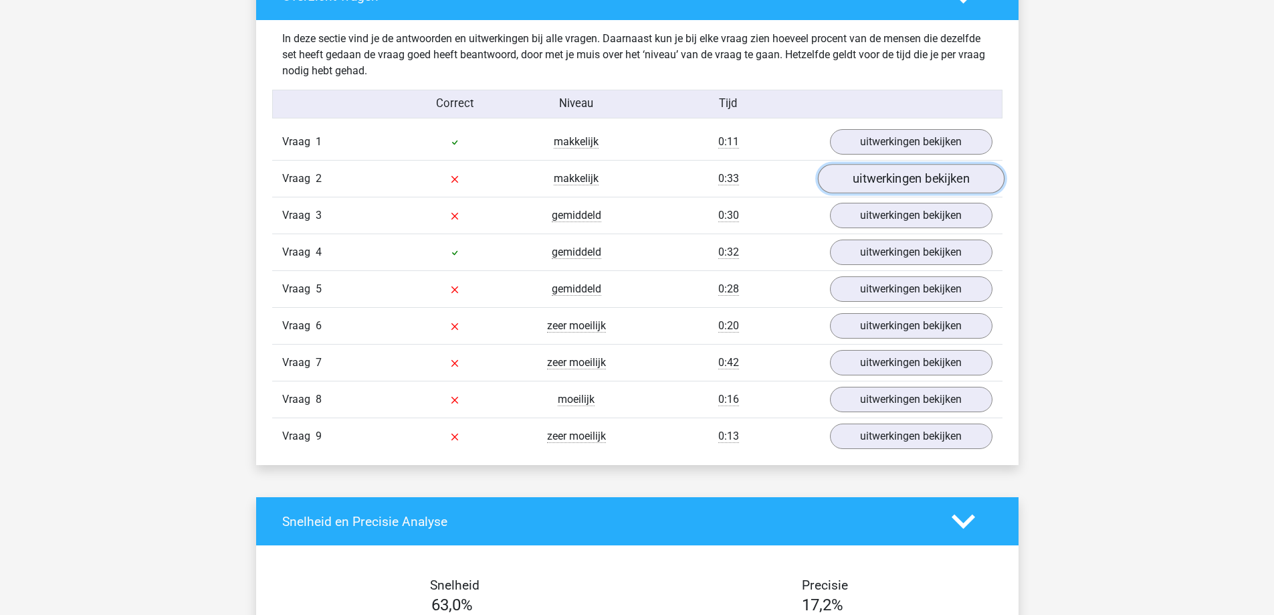
click at [870, 181] on link "uitwerkingen bekijken" at bounding box center [910, 178] width 187 height 29
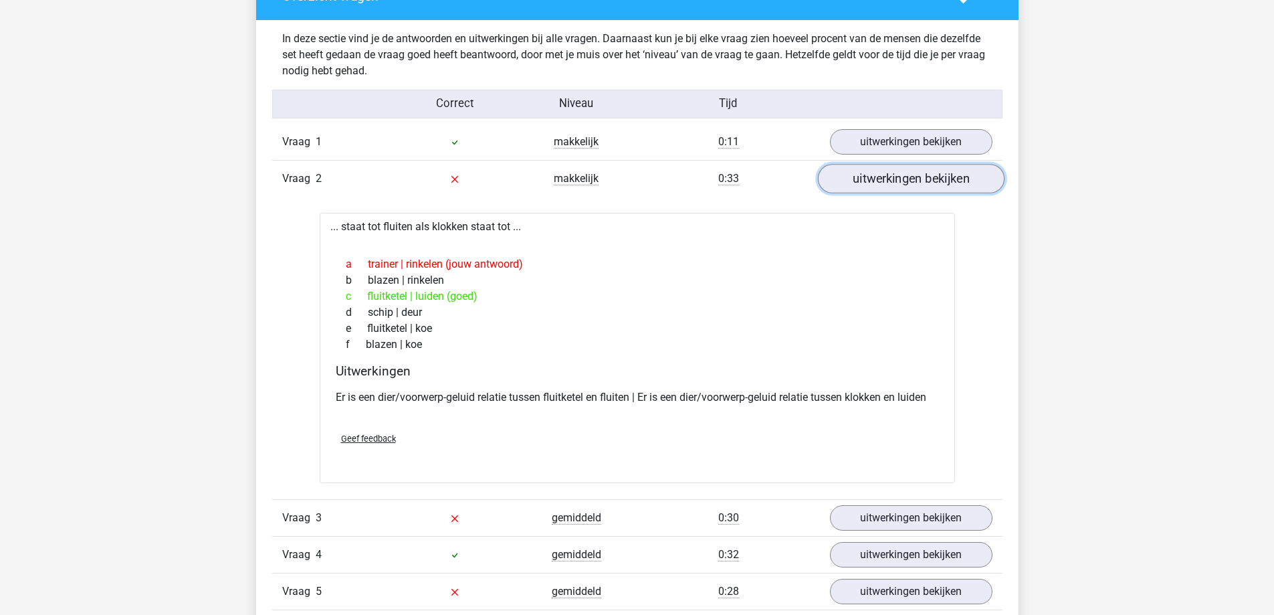
click at [886, 182] on link "uitwerkingen bekijken" at bounding box center [910, 178] width 187 height 29
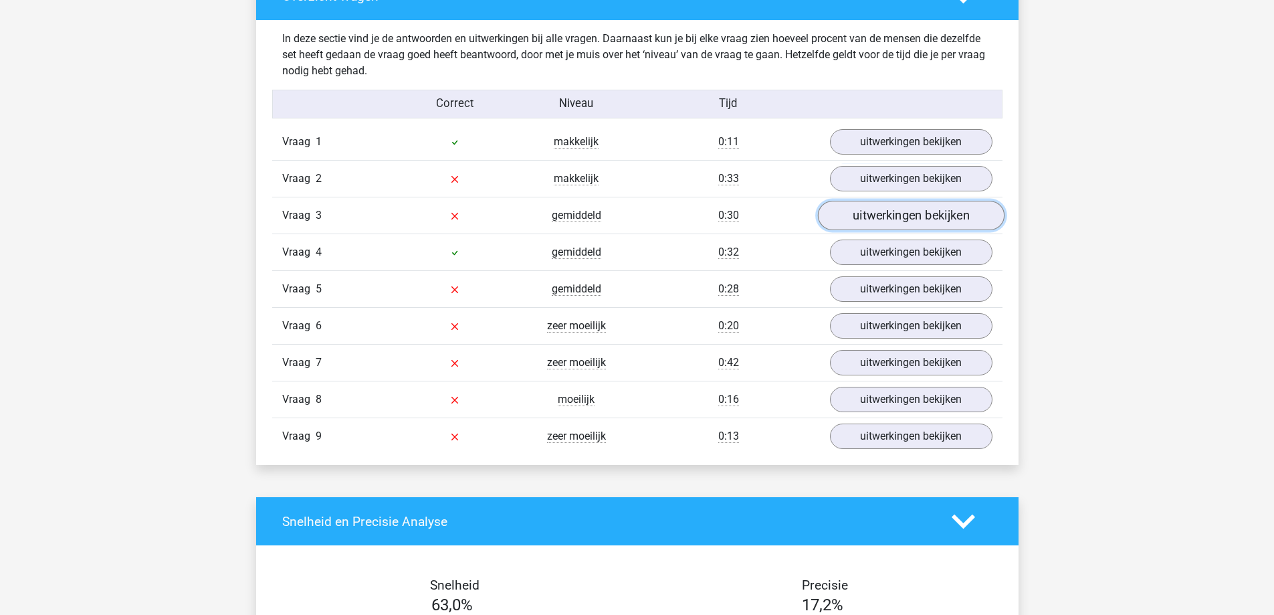
click at [891, 207] on link "uitwerkingen bekijken" at bounding box center [910, 215] width 187 height 29
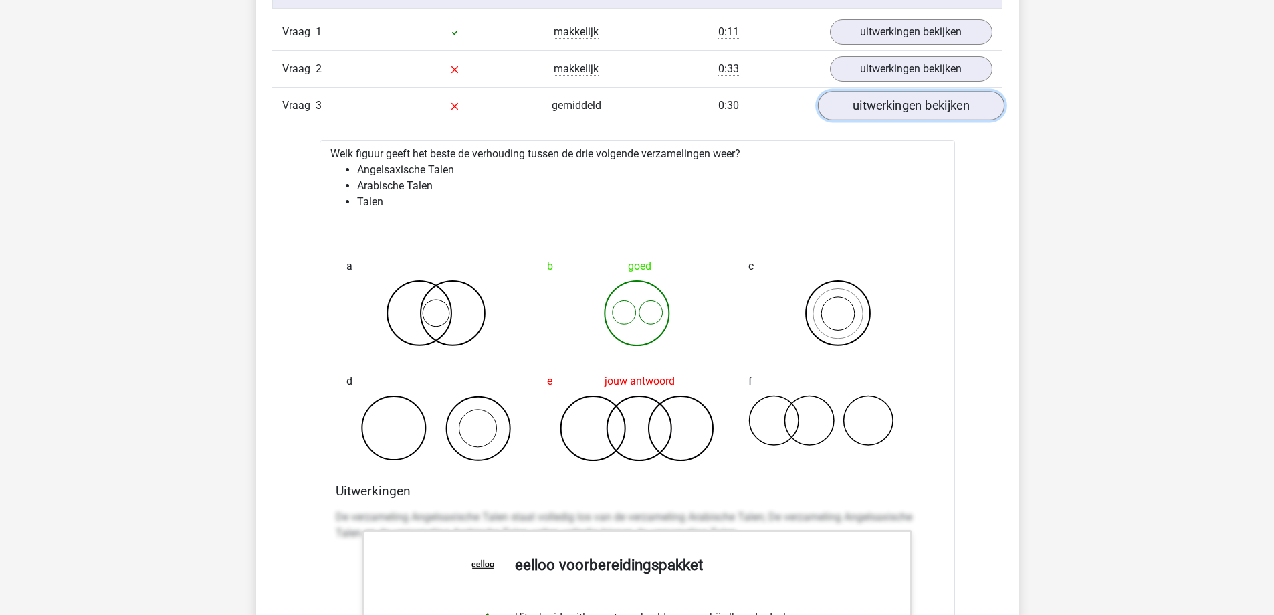
scroll to position [1538, 0]
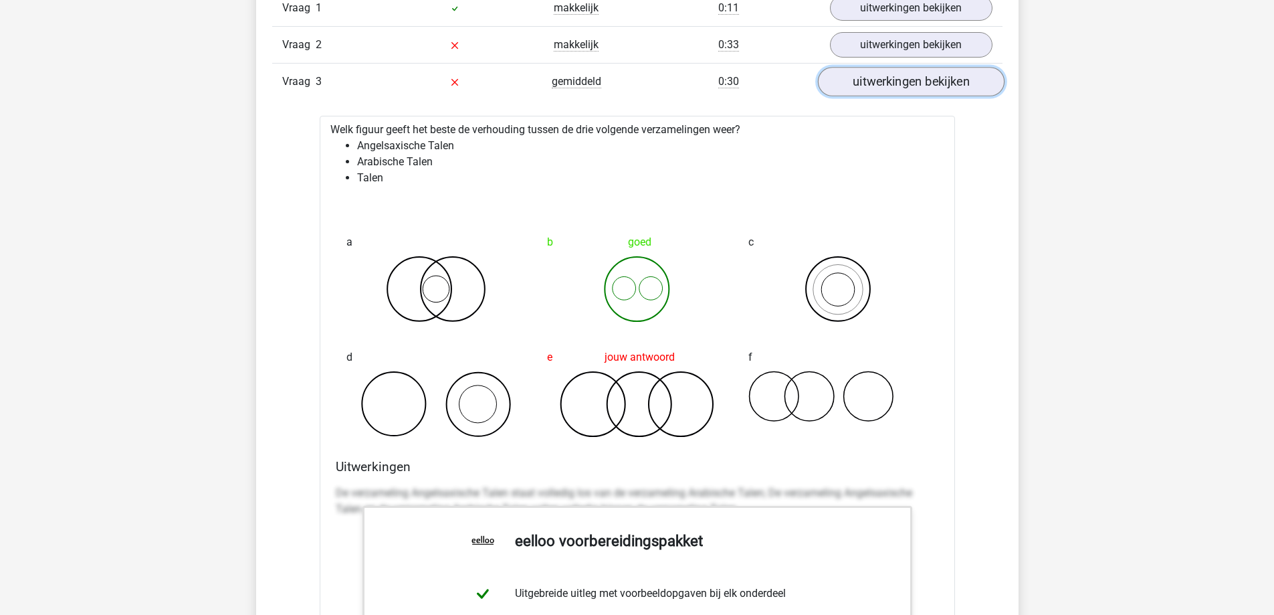
click at [898, 76] on link "uitwerkingen bekijken" at bounding box center [910, 81] width 187 height 29
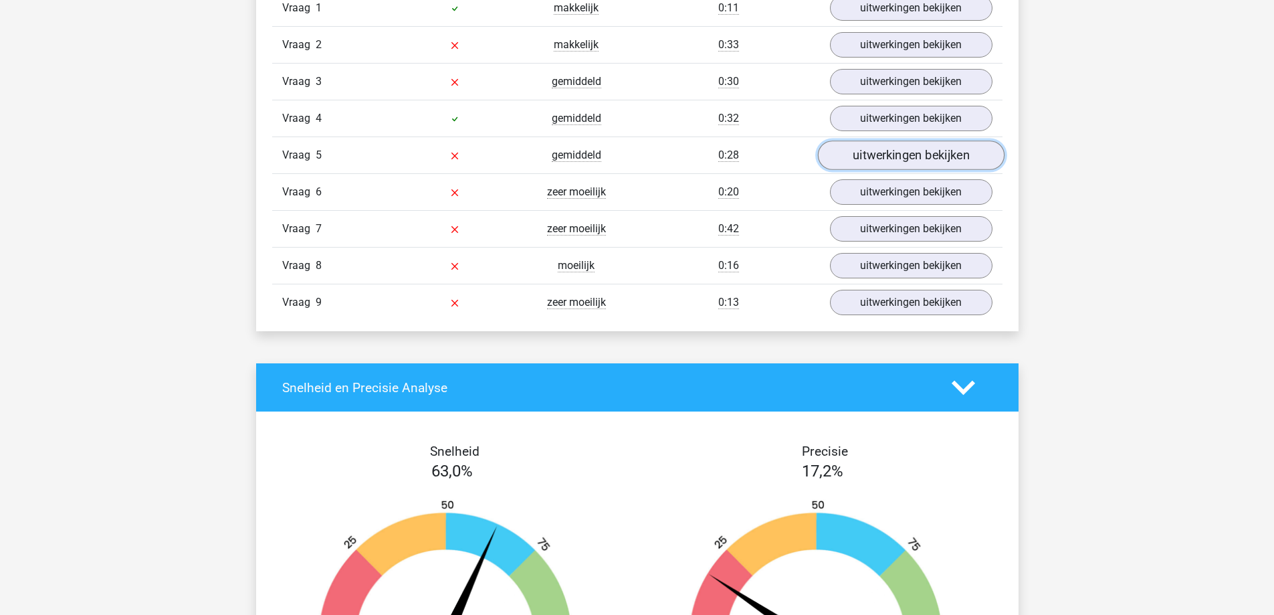
click at [898, 142] on link "uitwerkingen bekijken" at bounding box center [910, 154] width 187 height 29
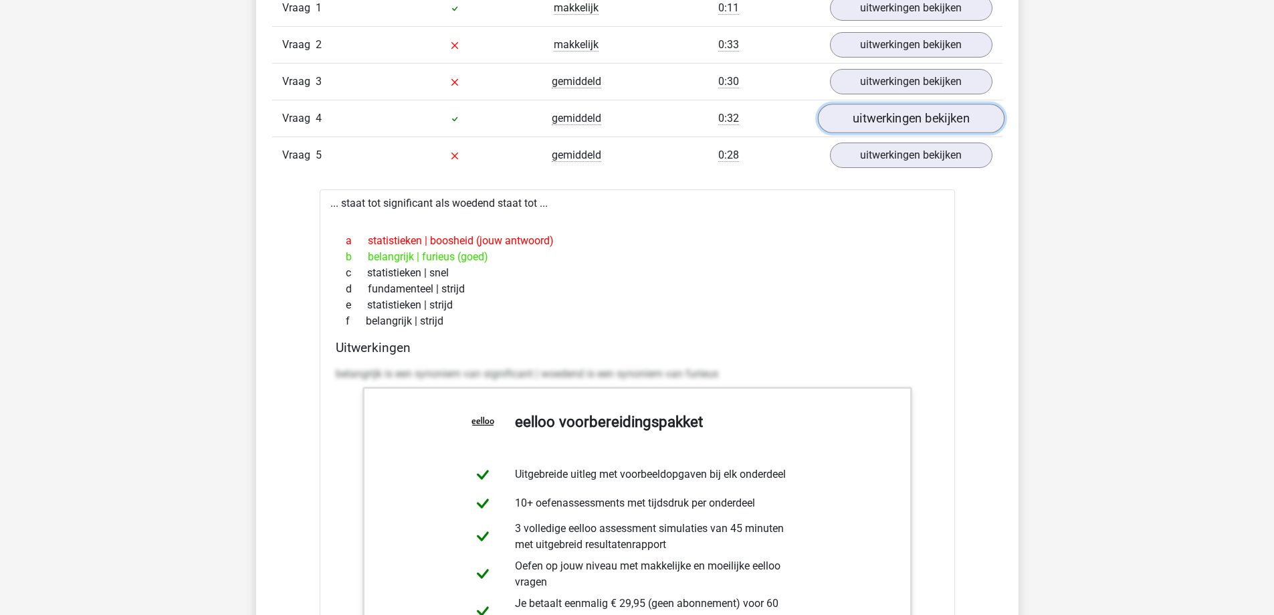
click at [902, 119] on link "uitwerkingen bekijken" at bounding box center [910, 118] width 187 height 29
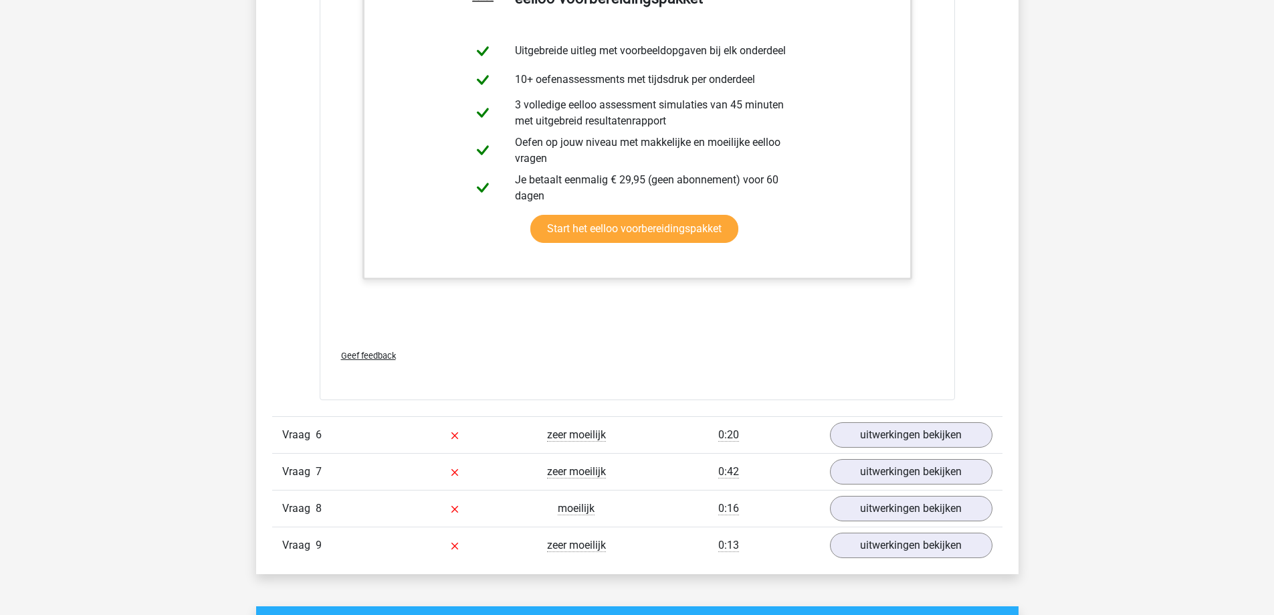
scroll to position [2676, 0]
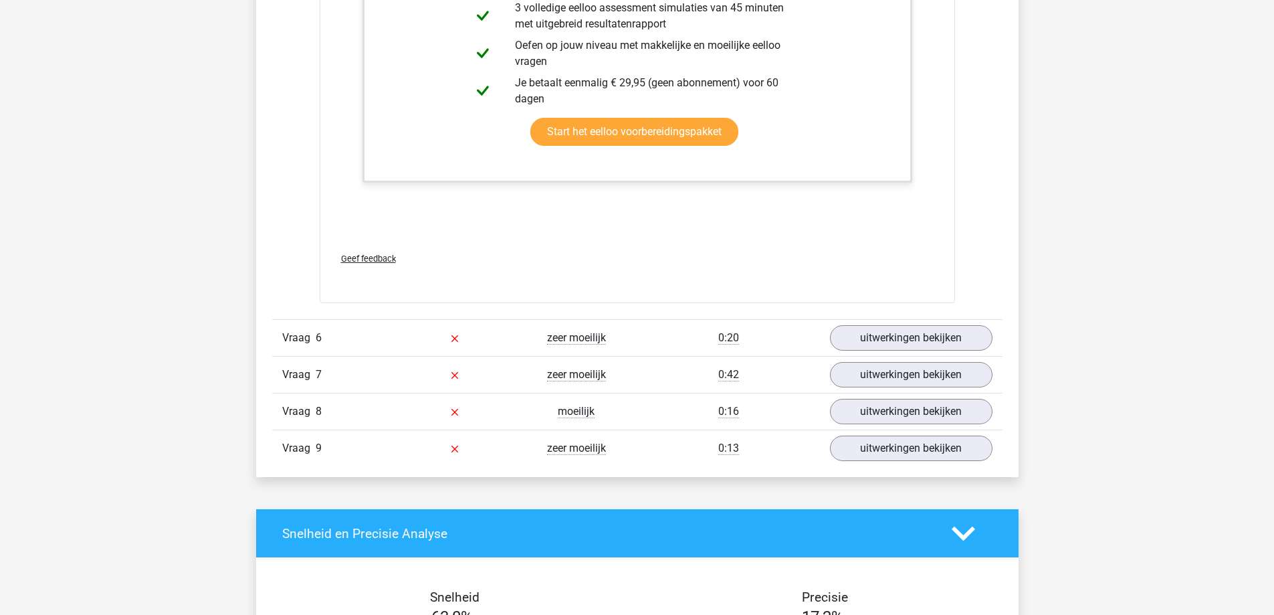
click at [977, 466] on div "Vraag 9 zeer moeilijk 0:13 uitwerkingen bekijken" at bounding box center [637, 447] width 730 height 37
click at [977, 454] on link "uitwerkingen bekijken" at bounding box center [910, 447] width 187 height 29
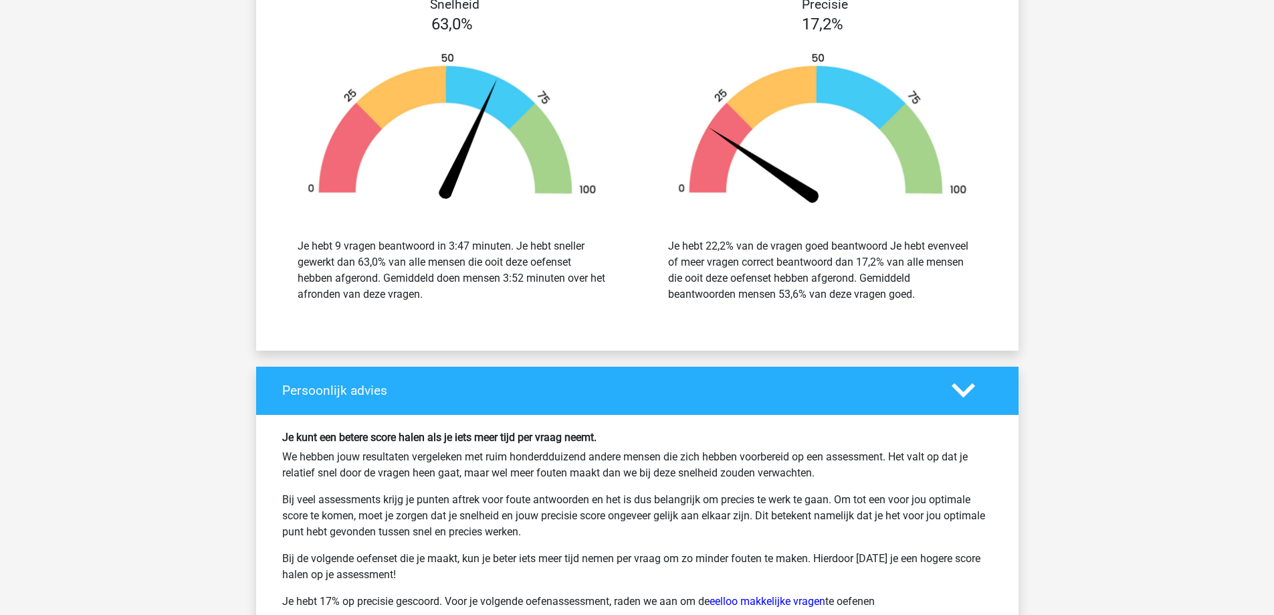
scroll to position [4348, 0]
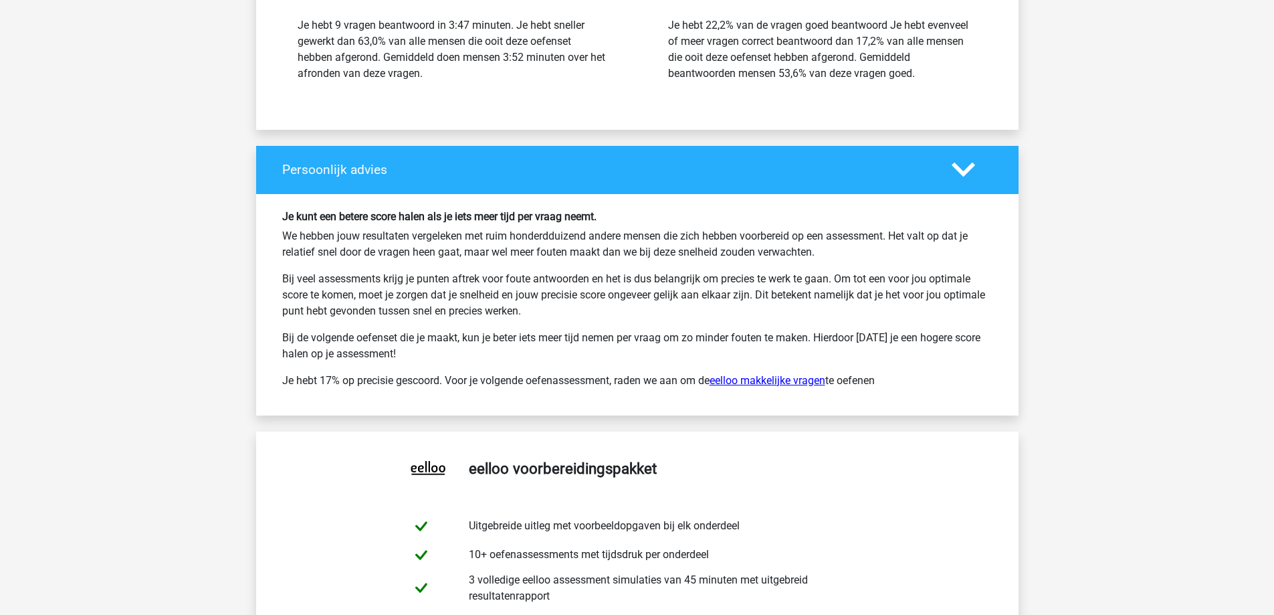
click at [804, 380] on link "eelloo makkelijke vragen" at bounding box center [768, 380] width 116 height 13
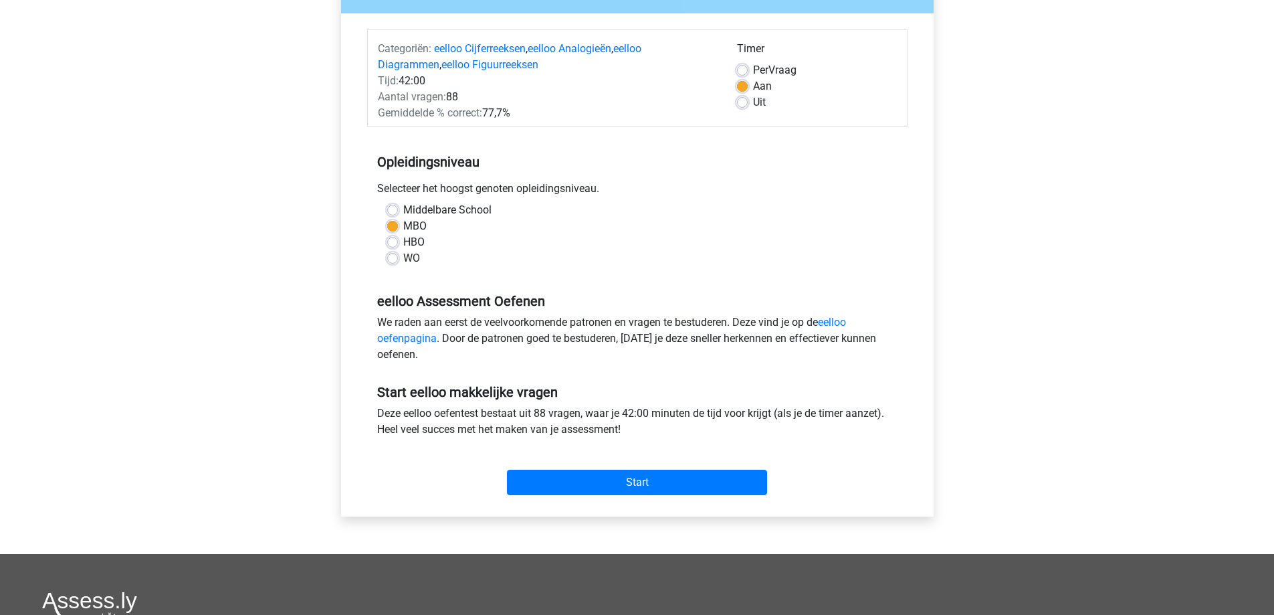
scroll to position [201, 0]
